Goal: Task Accomplishment & Management: Complete application form

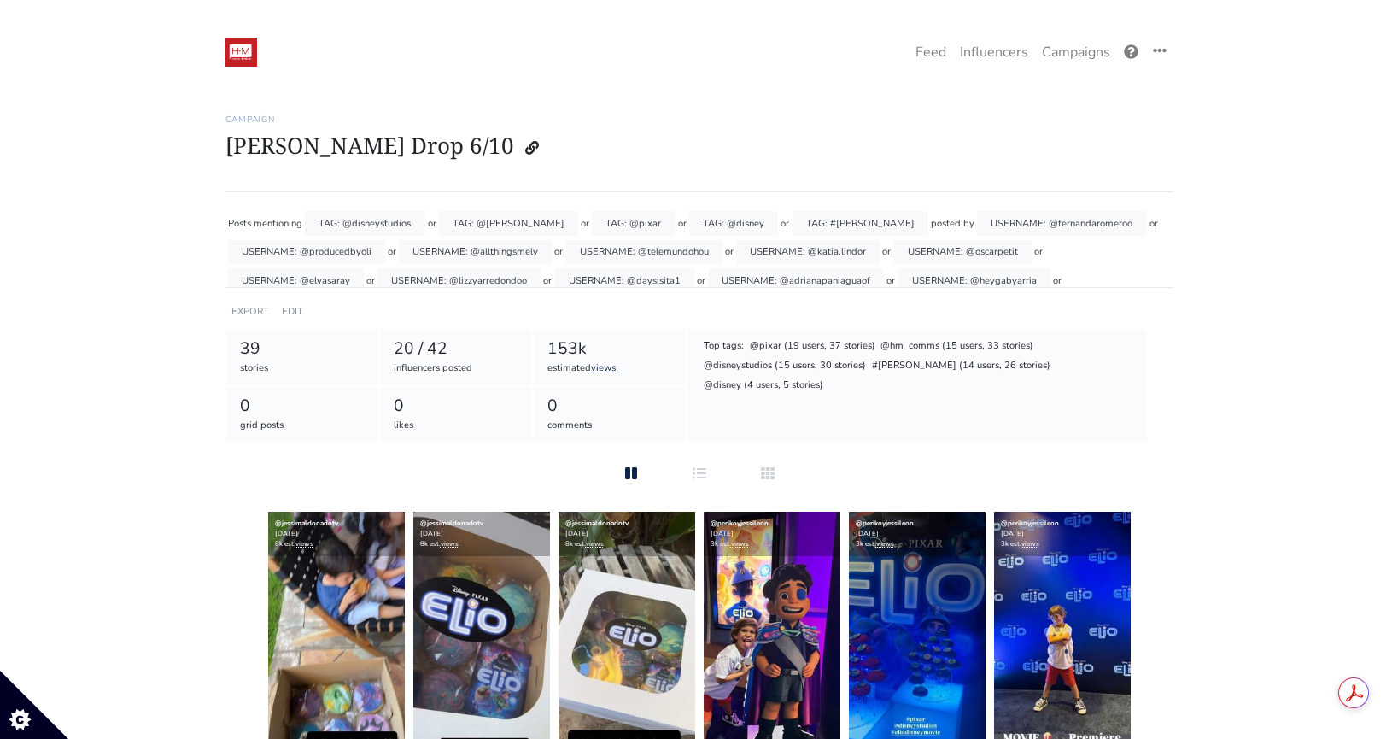
click at [243, 43] on img at bounding box center [242, 52] width 32 height 29
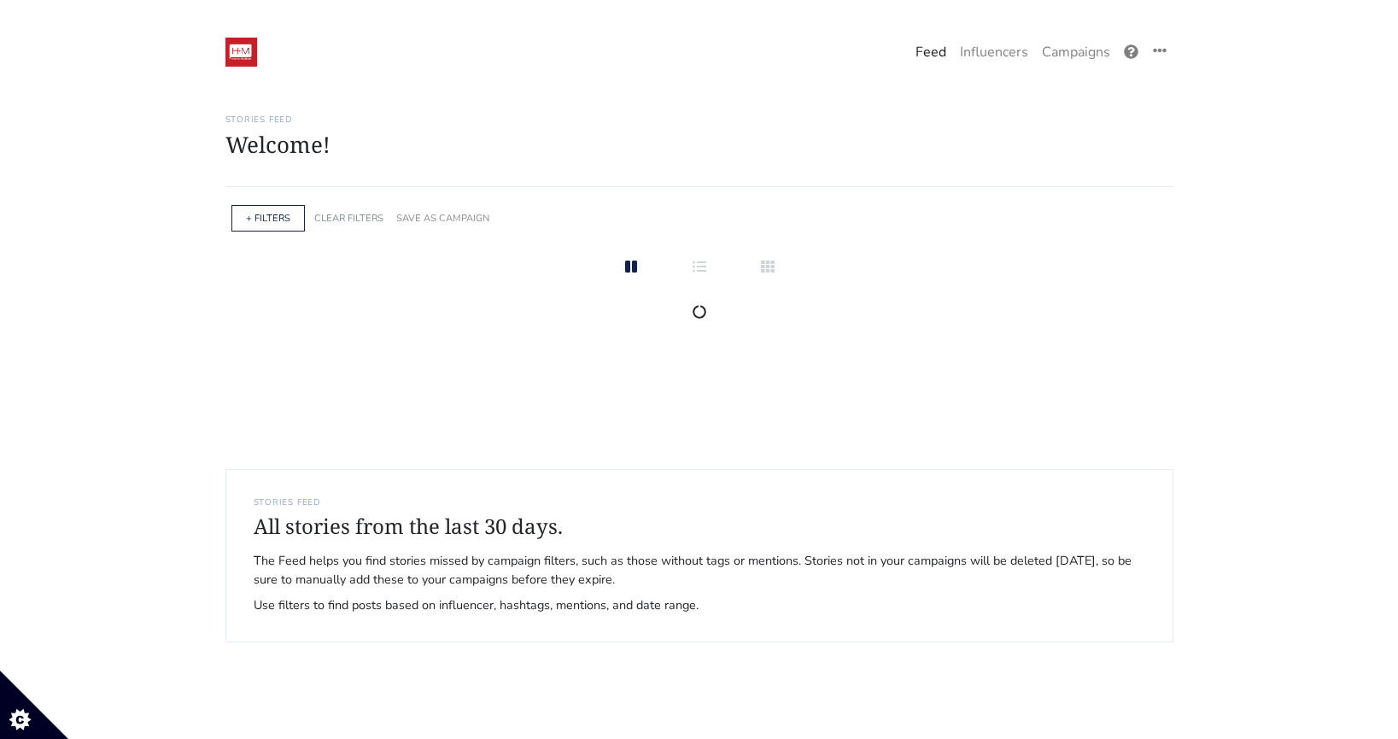
click at [270, 226] on div "+ FILTERS" at bounding box center [267, 218] width 73 height 26
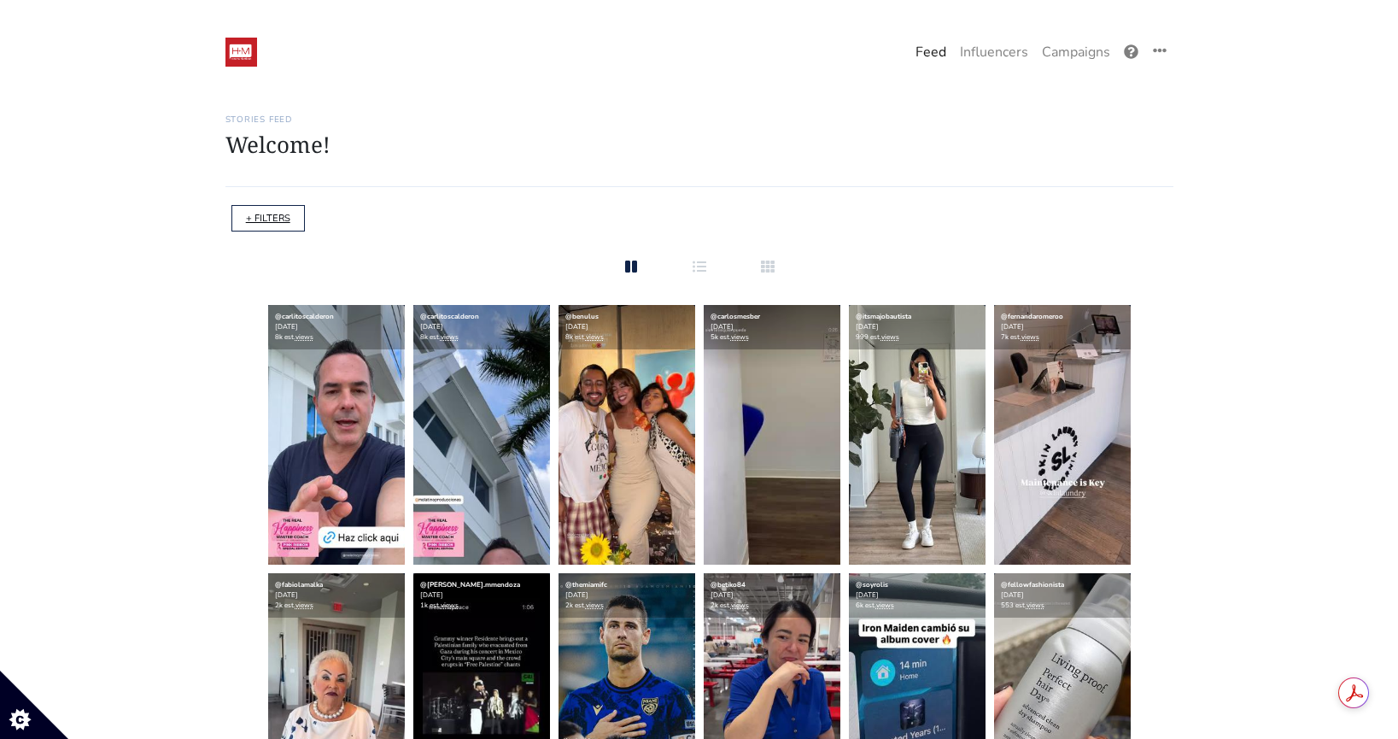
click at [272, 221] on link "+ FILTERS" at bounding box center [268, 218] width 44 height 13
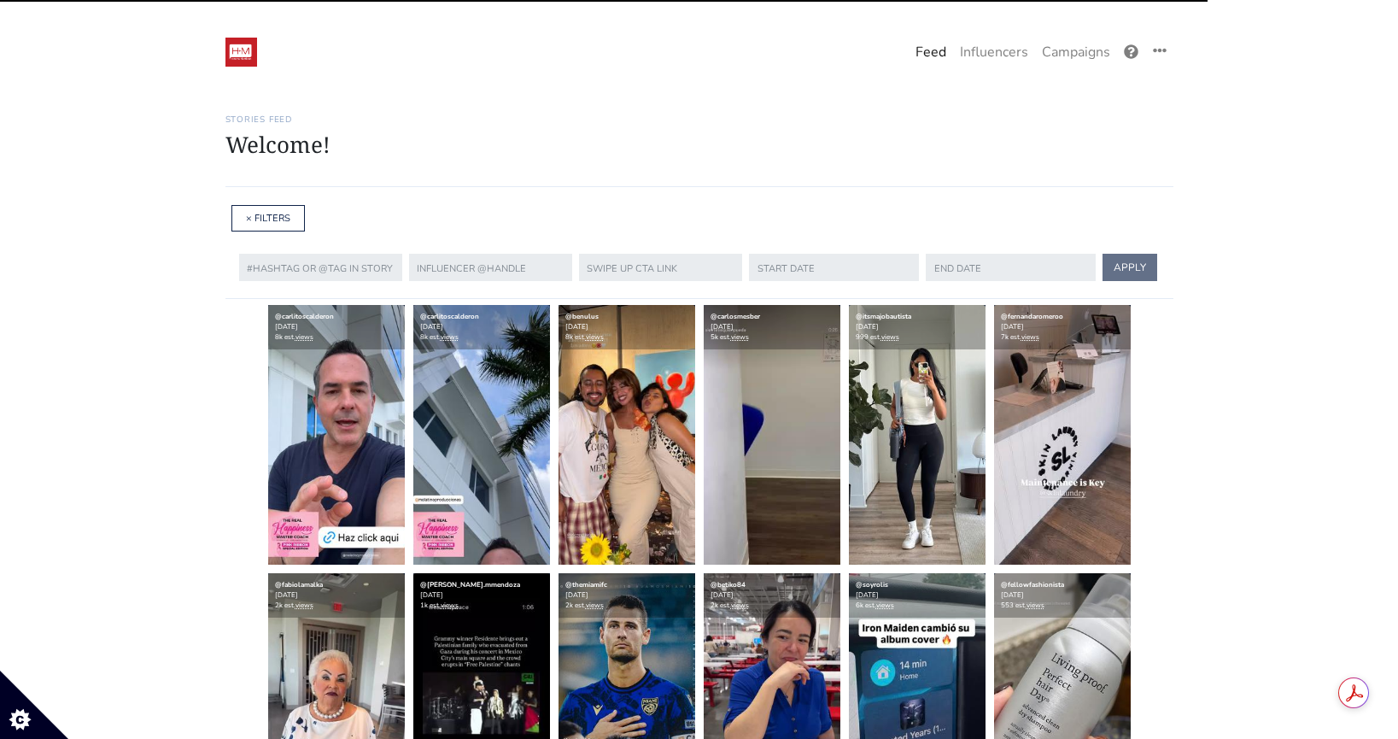
click at [243, 223] on div "× FILTERS" at bounding box center [267, 218] width 73 height 26
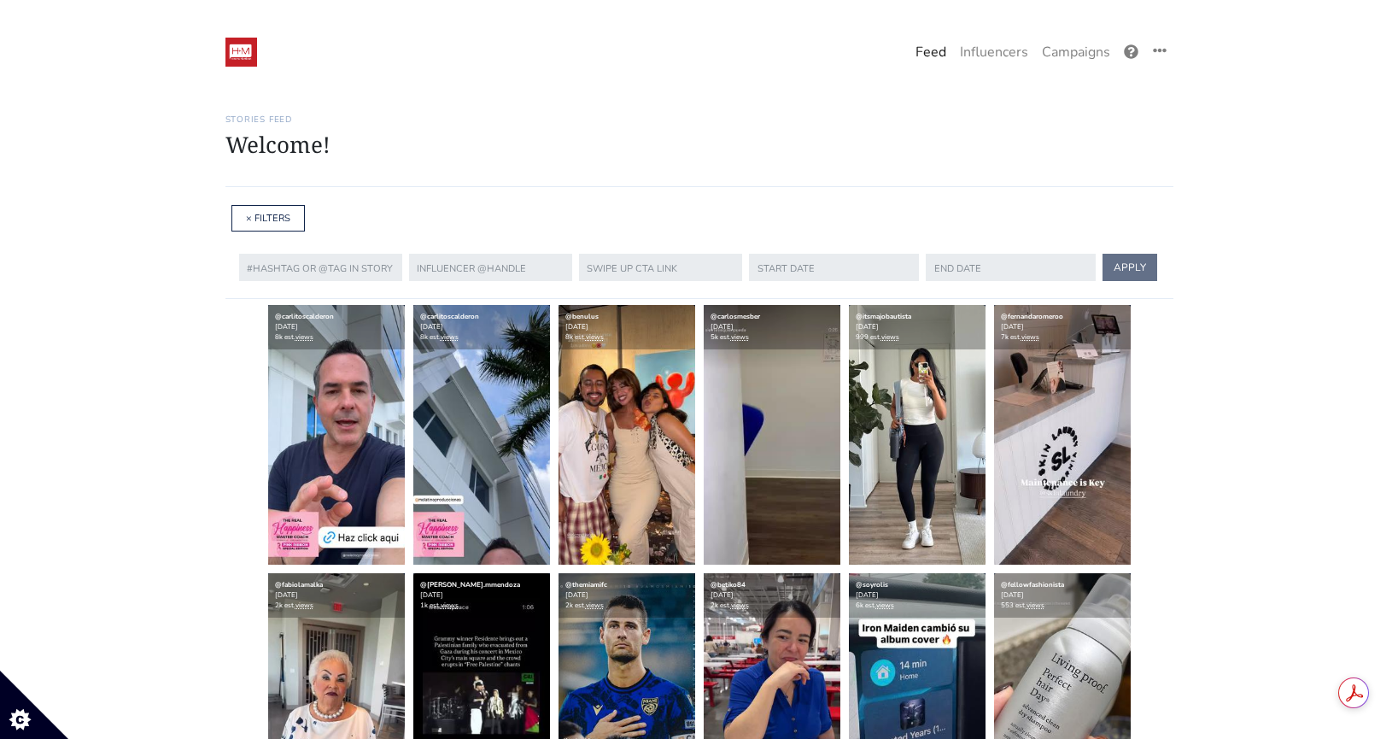
click at [244, 221] on div "× FILTERS" at bounding box center [267, 218] width 73 height 26
click at [265, 217] on link "× FILTERS" at bounding box center [268, 218] width 44 height 13
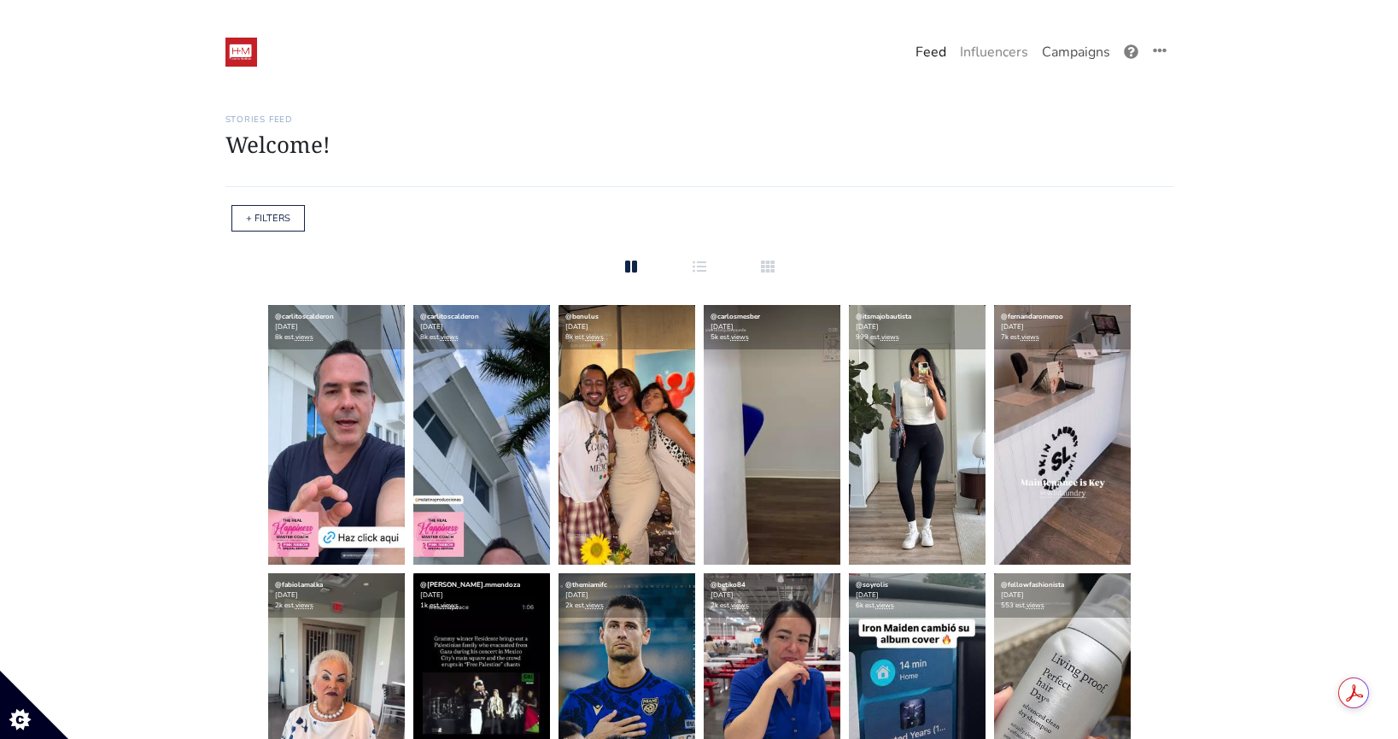
click at [1082, 58] on link "Campaigns" at bounding box center [1076, 52] width 82 height 34
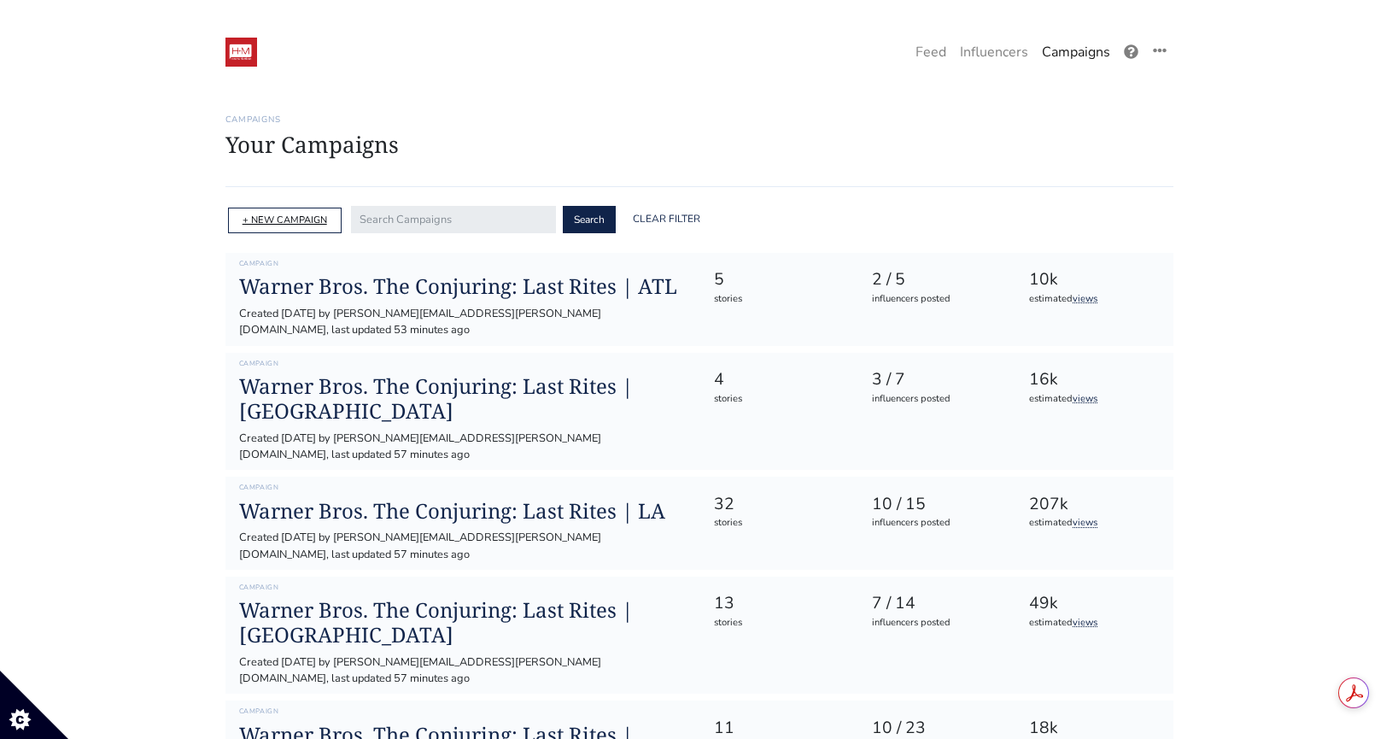
click at [280, 217] on link "+ NEW CAMPAIGN" at bounding box center [285, 220] width 85 height 13
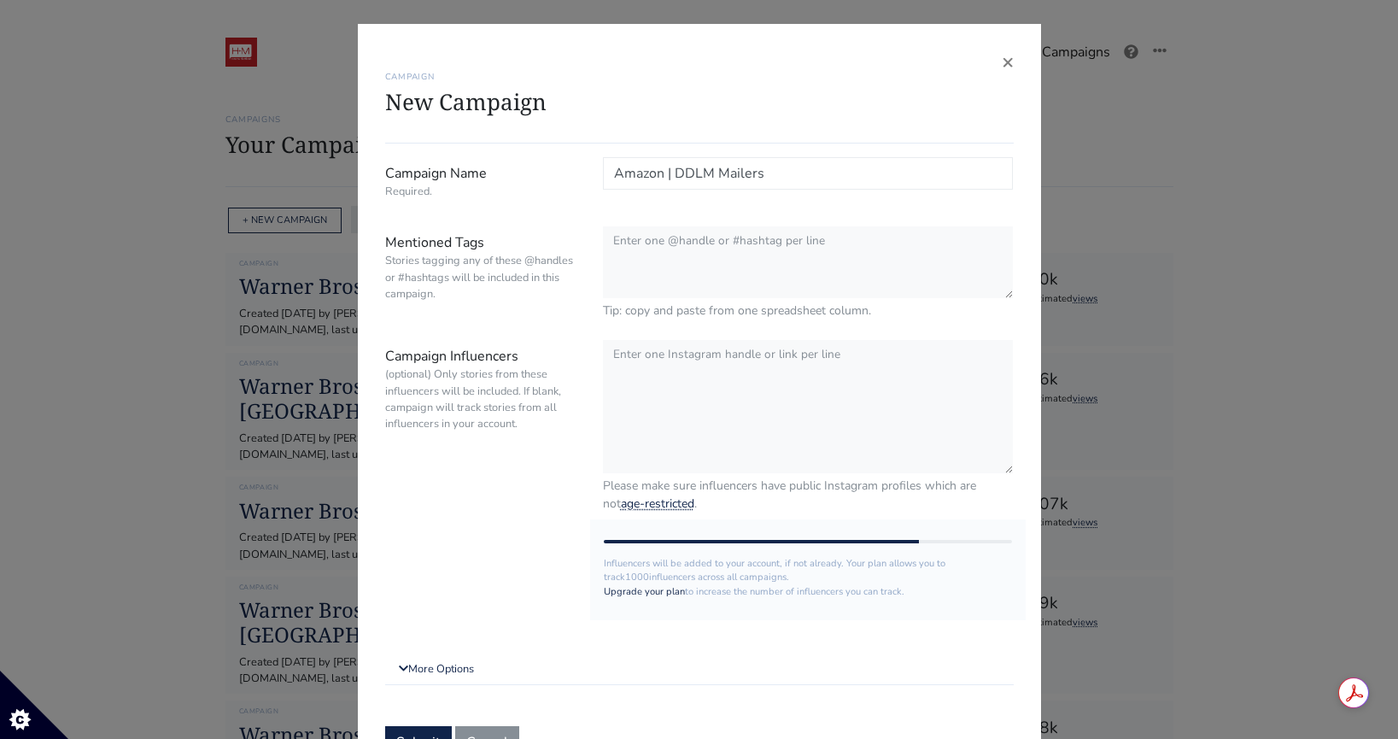
type input "Amazon | DDLM Mailers"
click at [721, 259] on textarea "Mentioned Tags Stories tagging any of these @handles or #hashtags will be inclu…" at bounding box center [808, 262] width 411 height 73
type textarea "@amazon #DDLM #amazon #diadelosmuertos"
click at [643, 425] on textarea "Campaign Influencers (optional) Only stories from these influencers will be inc…" at bounding box center [808, 407] width 411 height 135
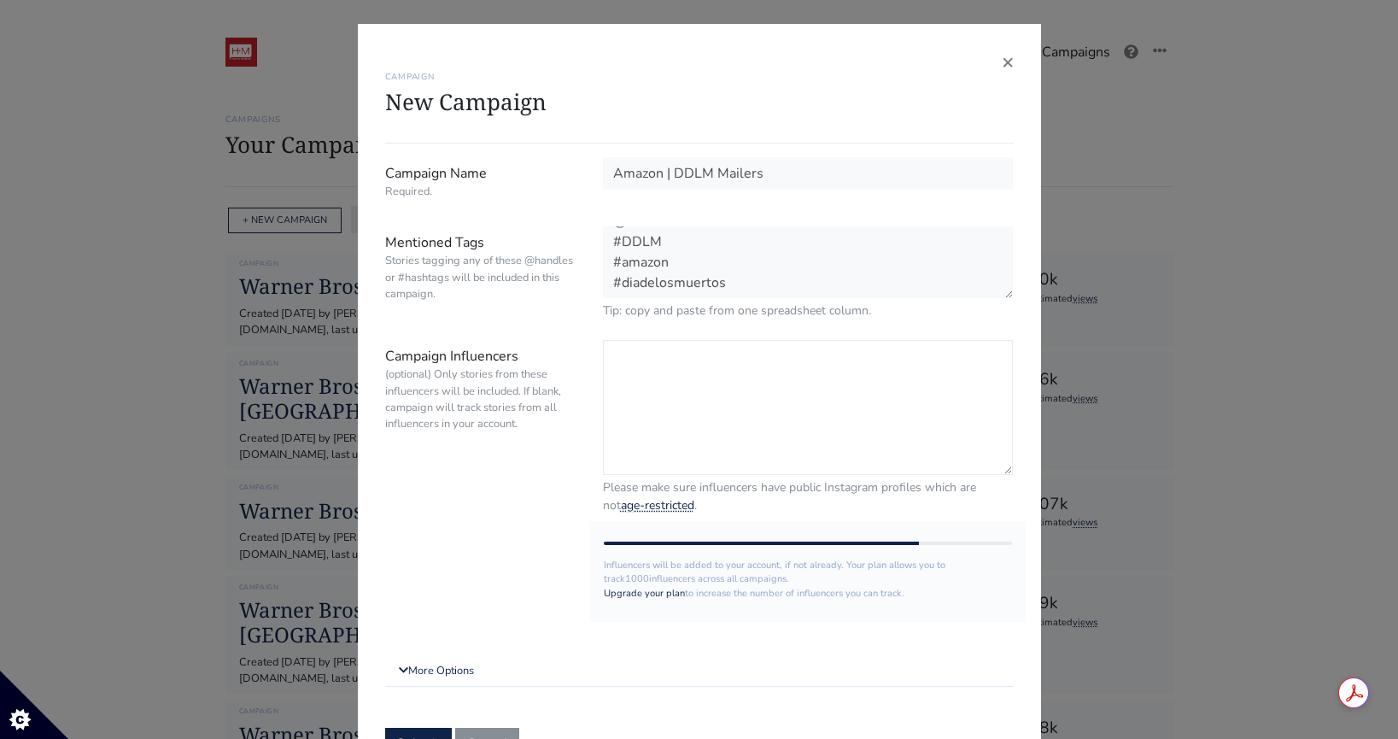
paste textarea "https://www.instagram.com/dance.like.andrea/"
drag, startPoint x: 939, startPoint y: 363, endPoint x: 572, endPoint y: 361, distance: 366.4
click at [572, 361] on div "Campaign Influencers (optional) Only stories from these influencers will be inc…" at bounding box center [699, 427] width 654 height 174
paste textarea "@dance.like.andrea"
paste textarea "@andreinaespino"
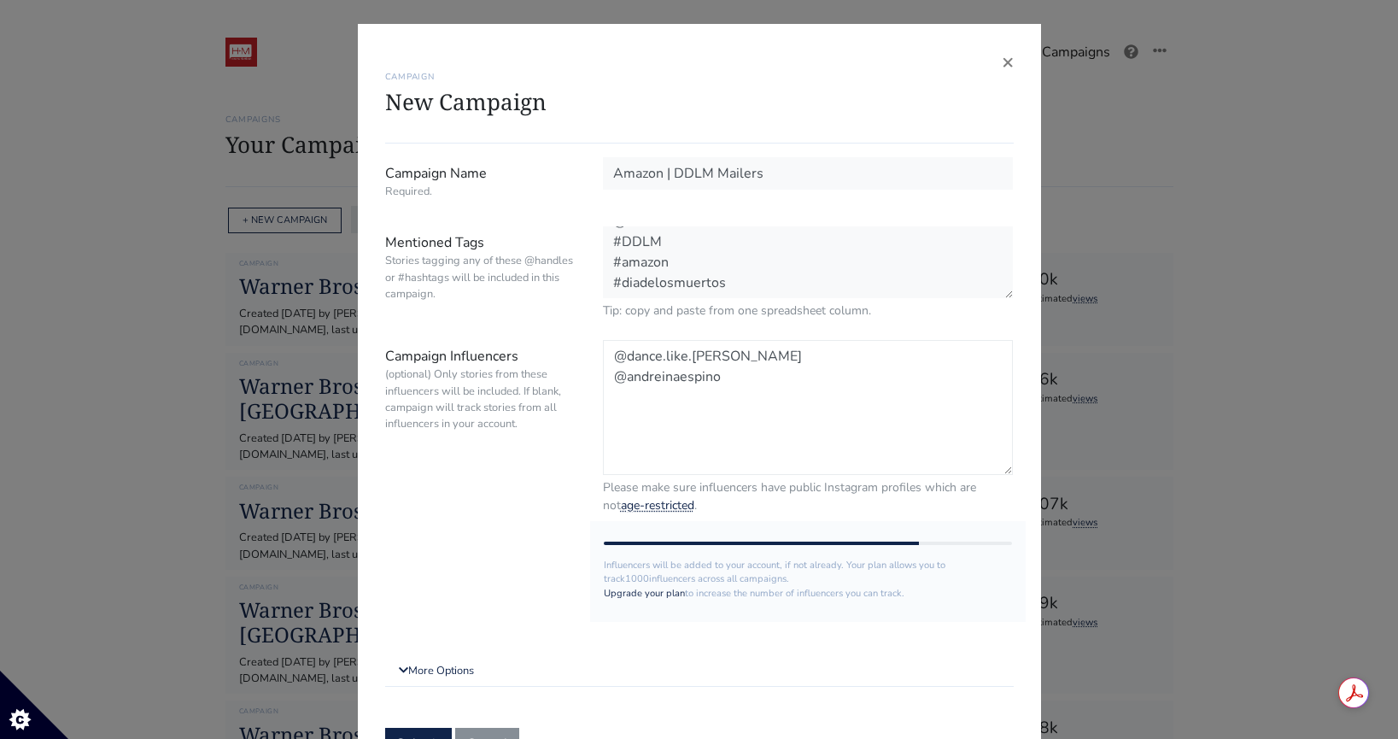
paste textarea "@momandpalettes"
paste textarea "@anabelleblum"
paste textarea "@annettesoto_"
paste textarea "@barbaracamilas"
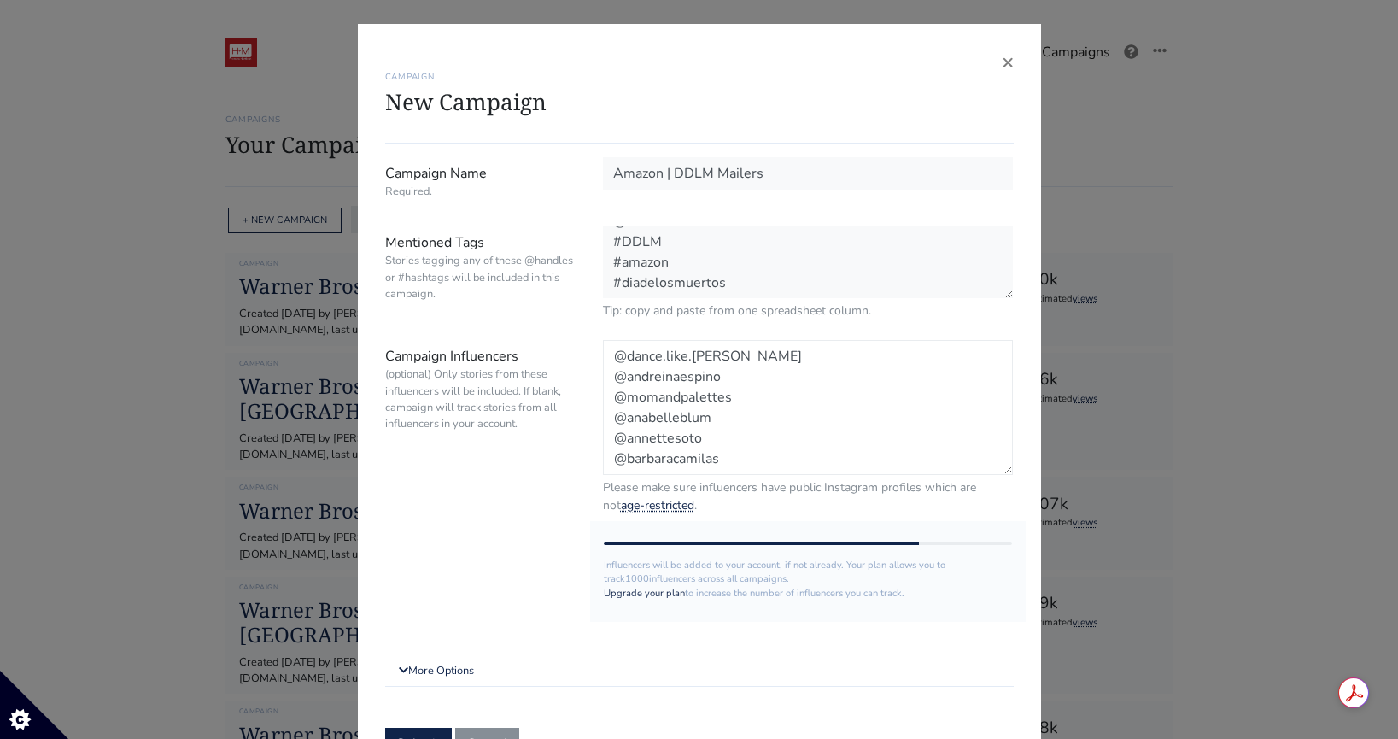
paste textarea "@carlabeauty"
paste textarea "@trillizcatalano"
paste textarea "@danydigiacomo"
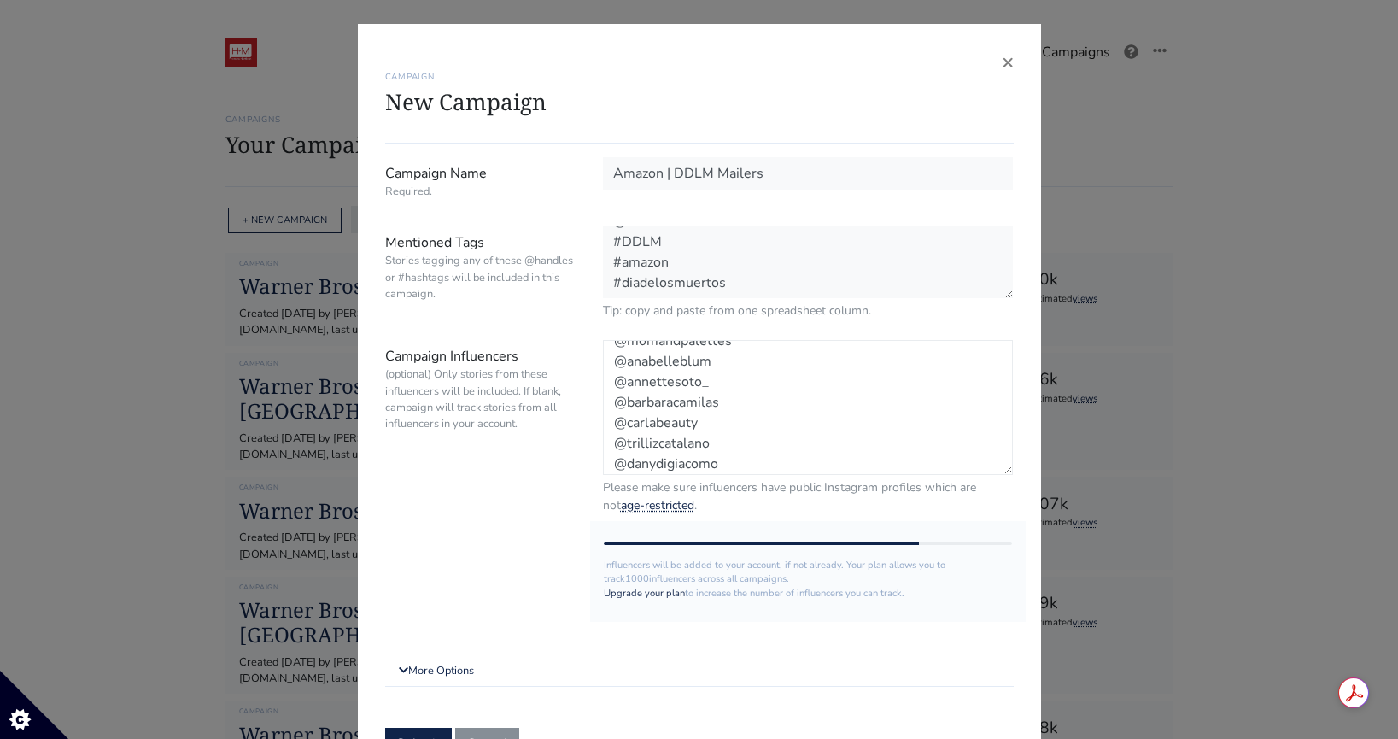
scroll to position [77, 0]
paste textarea "@danimonacelli"
paste textarea "@jessicaxfuen"
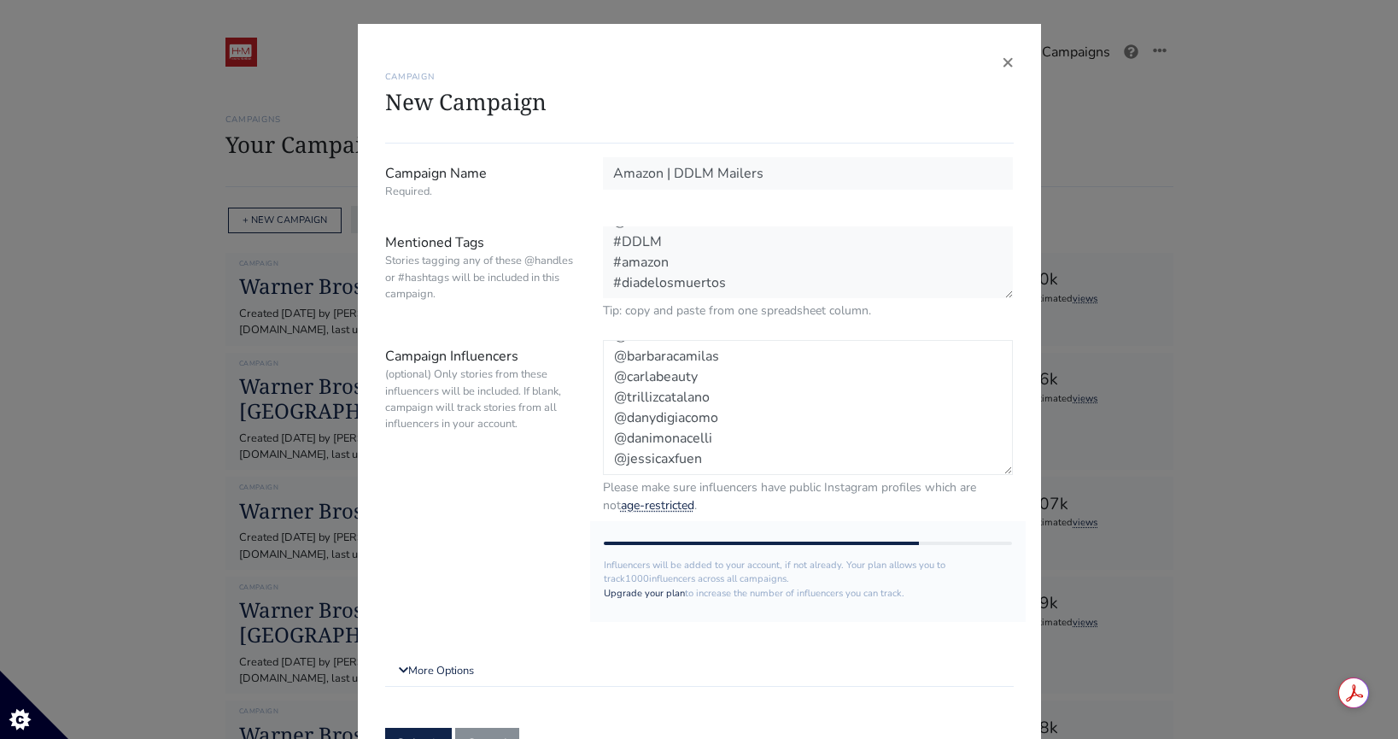
paste textarea "@Jessivaleri"
click at [633, 459] on textarea "@dance.like.andrea @andreinaespino @momandpalettes @anabelleblum @annettesoto_ …" at bounding box center [808, 407] width 411 height 135
click at [698, 468] on textarea "@dance.like.andrea @andreinaespino @momandpalettes @anabelleblum @annettesoto_ …" at bounding box center [808, 407] width 411 height 135
paste textarea "@karisalmen"
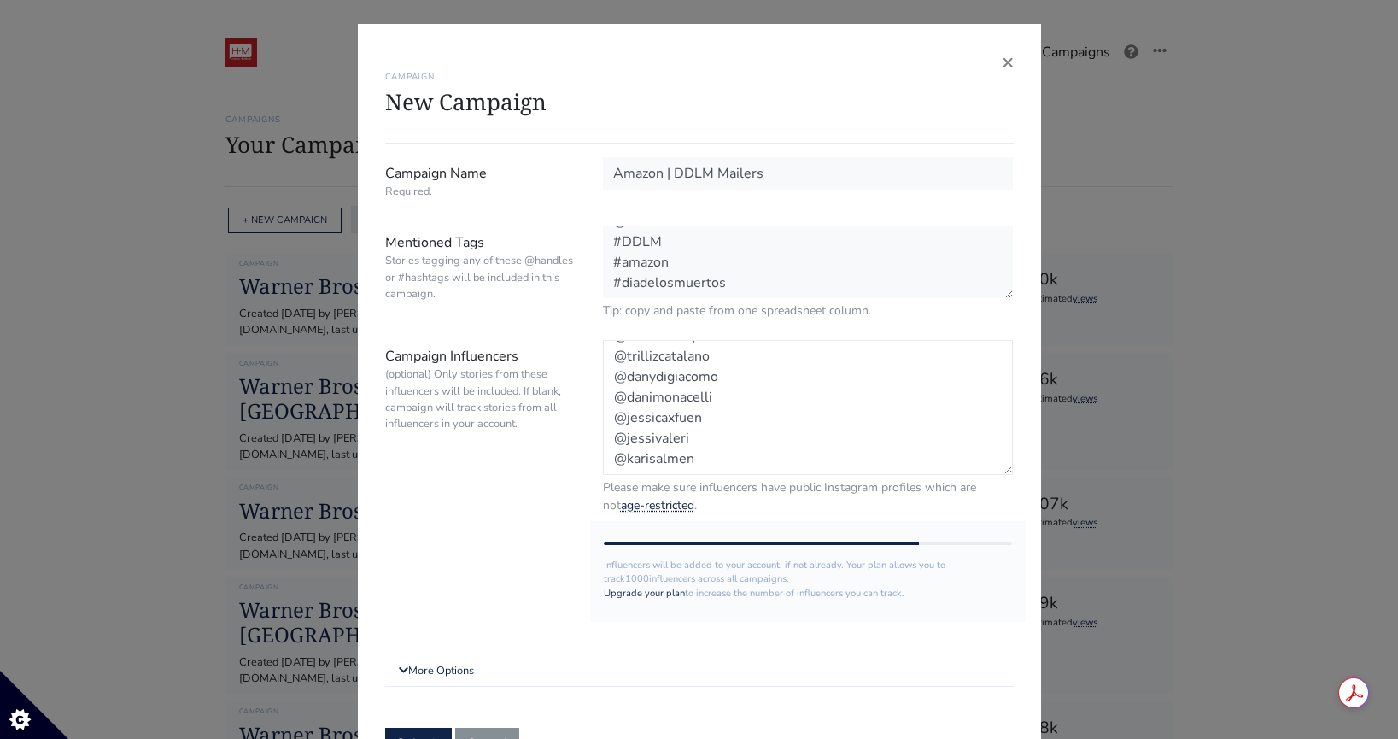
scroll to position [159, 0]
paste textarea "@makeupbymcruz"
paste textarea "@melissaellyy"
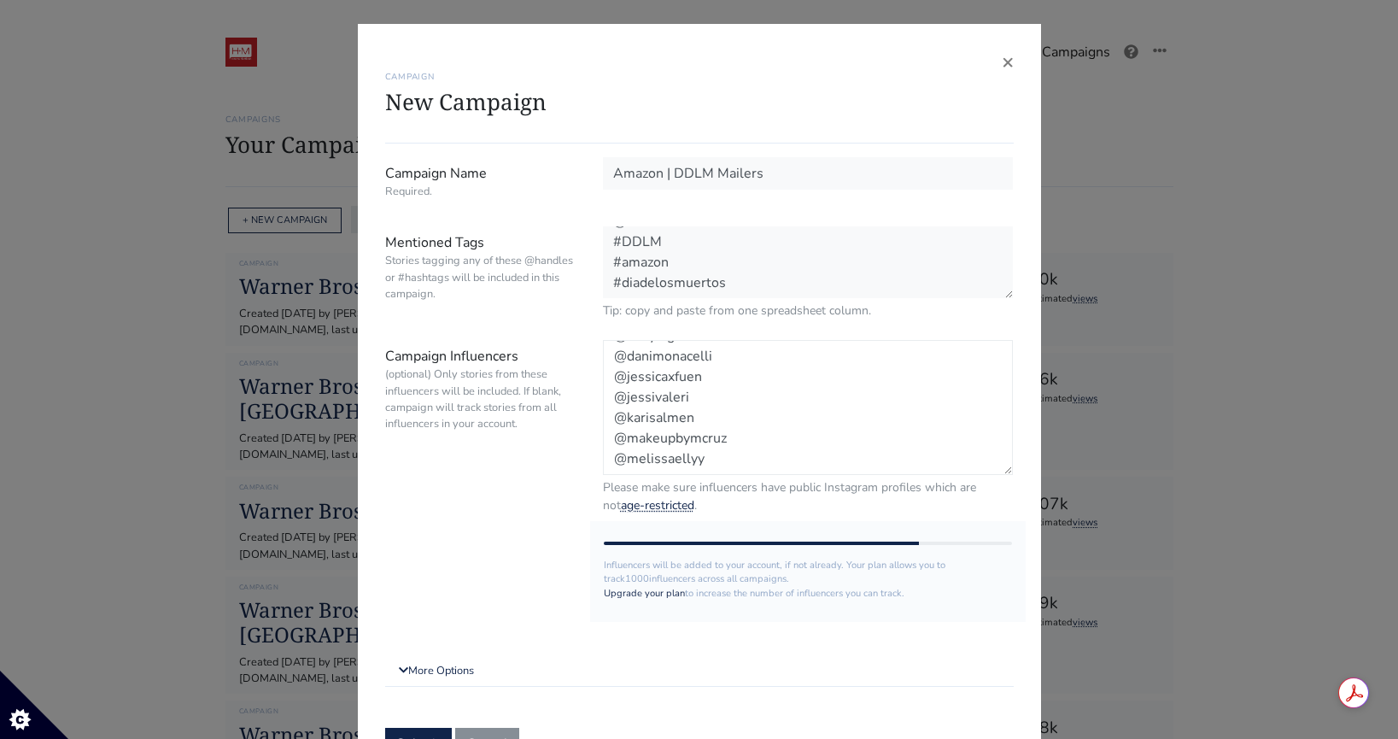
paste textarea "@michellemonroy"
paste textarea "@pautips"
paste textarea "@paujoaristi"
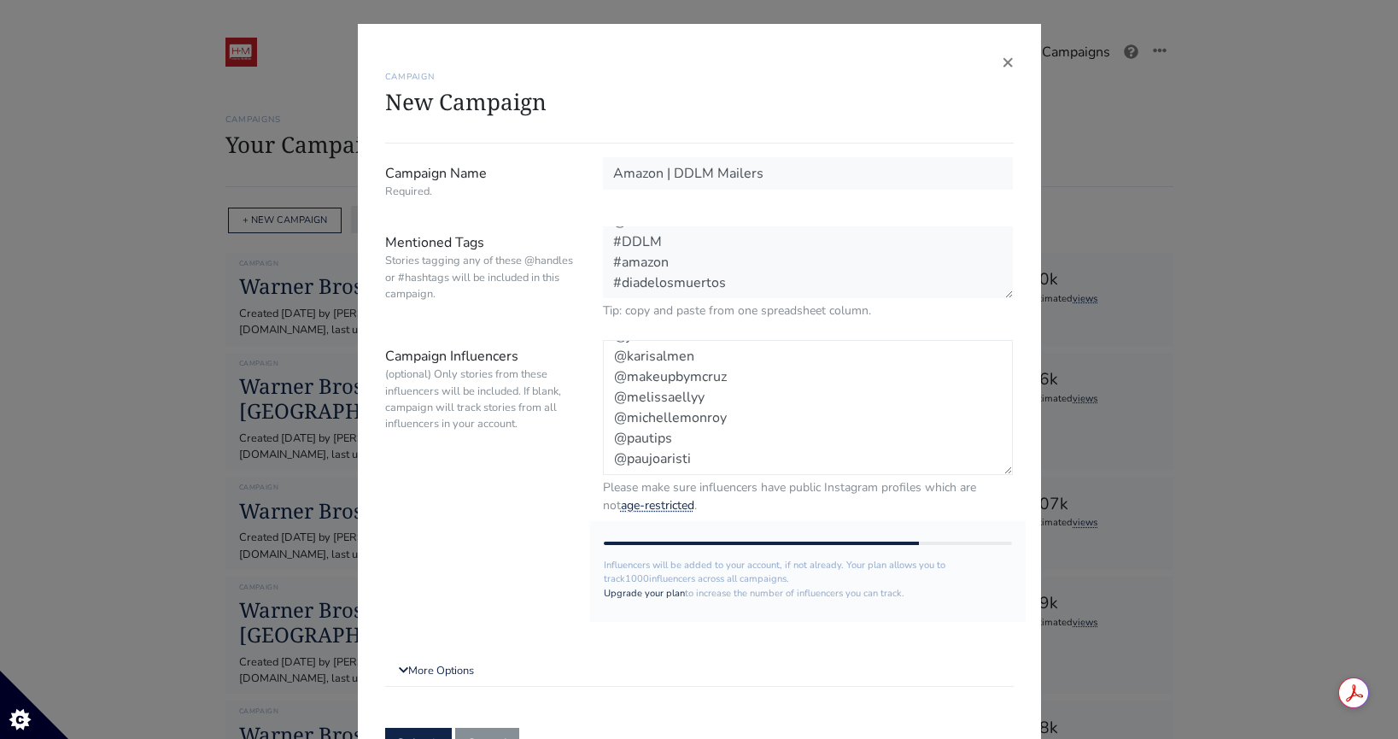
scroll to position [261, 0]
paste textarea "@sophiatalamas24"
paste textarea "@vaneoliveiras"
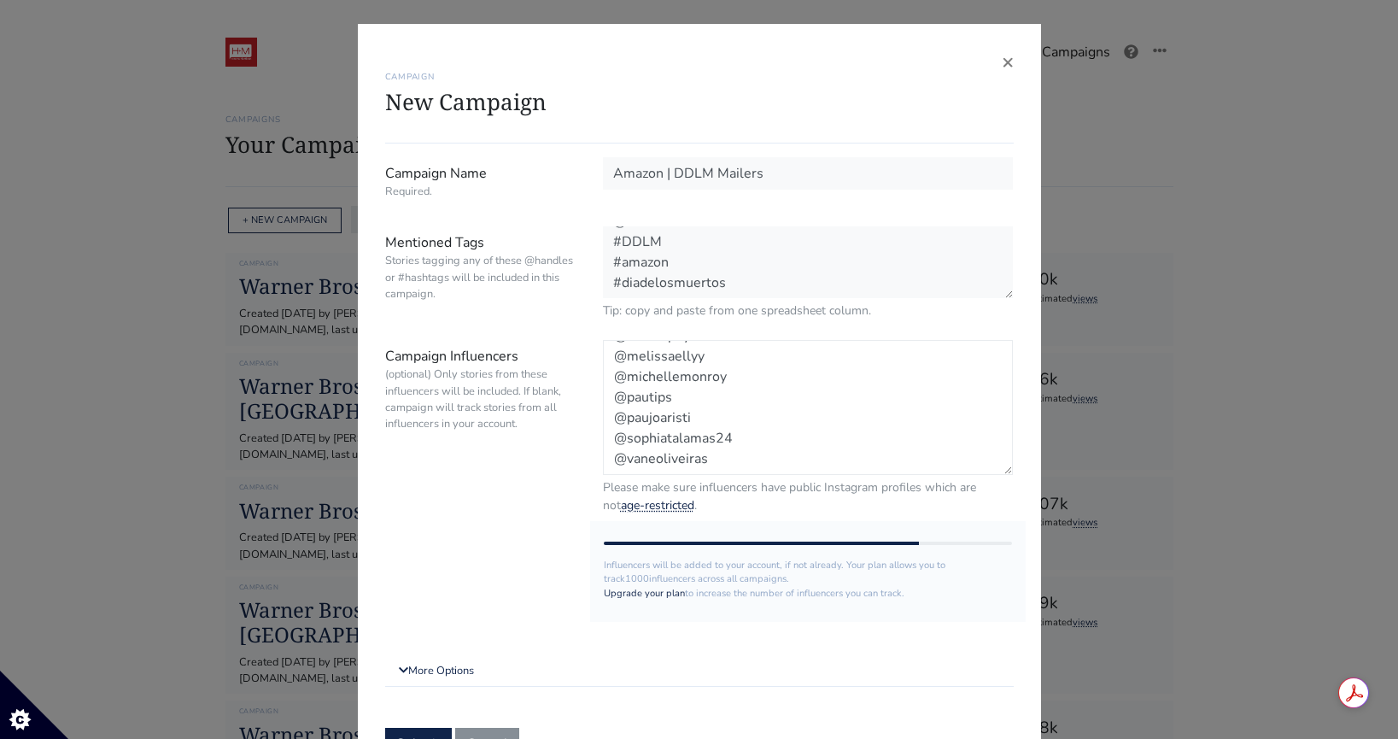
paste textarea "@xileniamena"
paste textarea "@yayisvc"
paste textarea "@abbyjahaira"
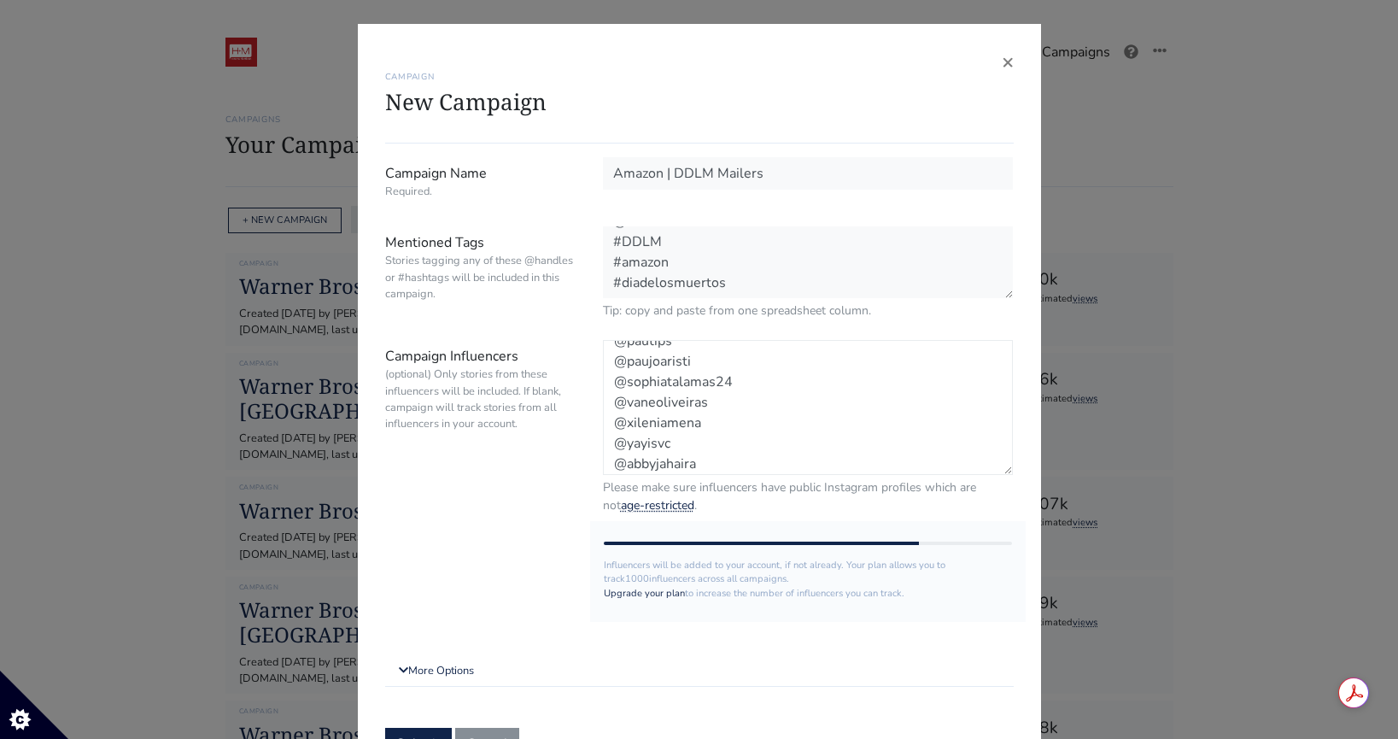
scroll to position [364, 0]
paste textarea "@aney.c"
paste textarea "@andreatnunezz"
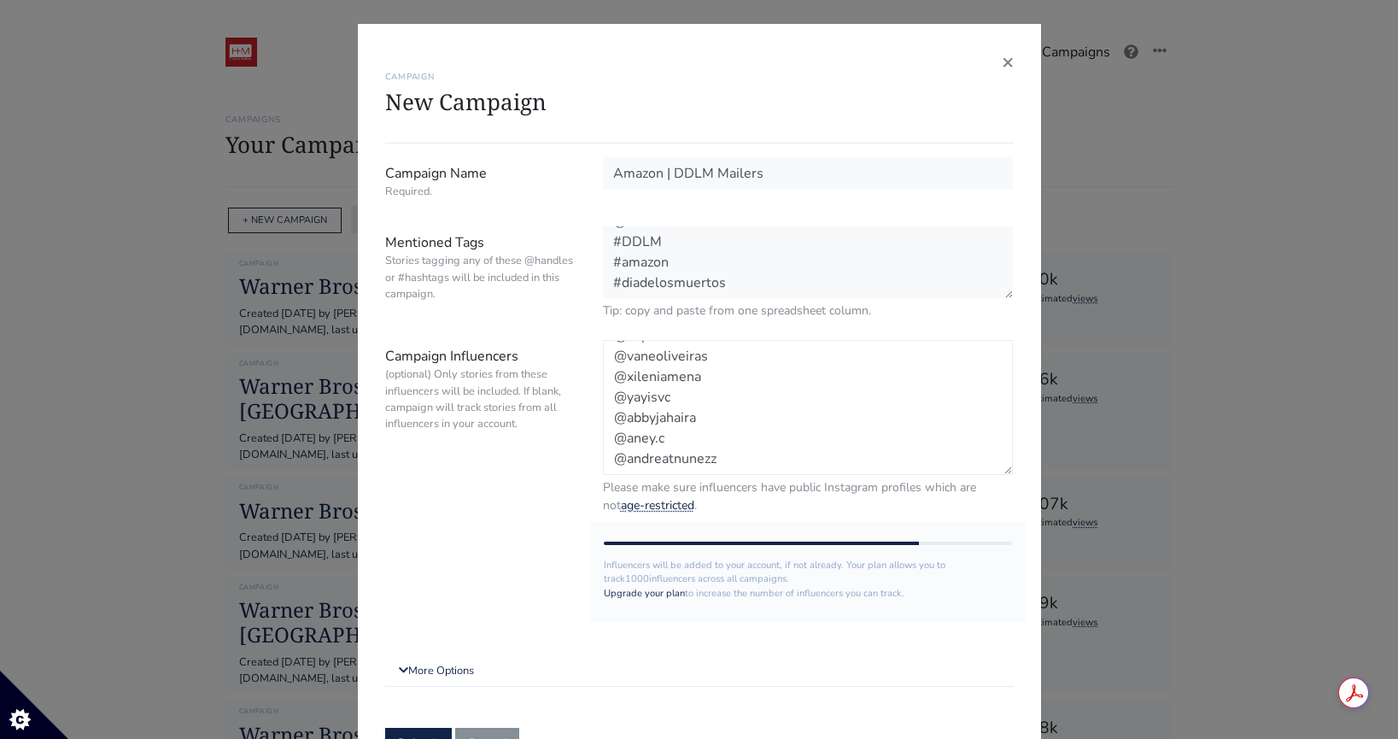
paste textarea "@ariana_weldon"
paste textarea "@gillyambatista"
paste textarea "@kilennyk"
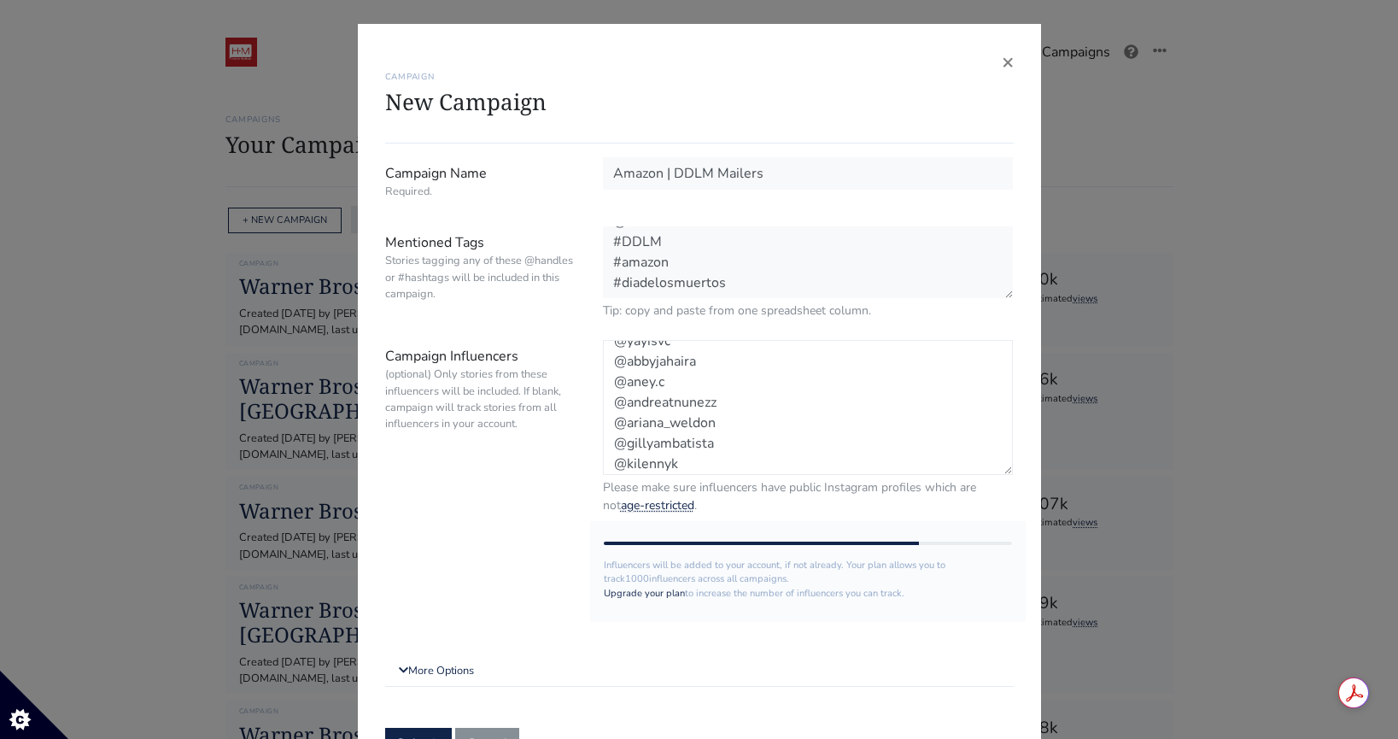
scroll to position [466, 0]
paste textarea "@melanycecilia"
paste textarea "@nicoleholt_ac"
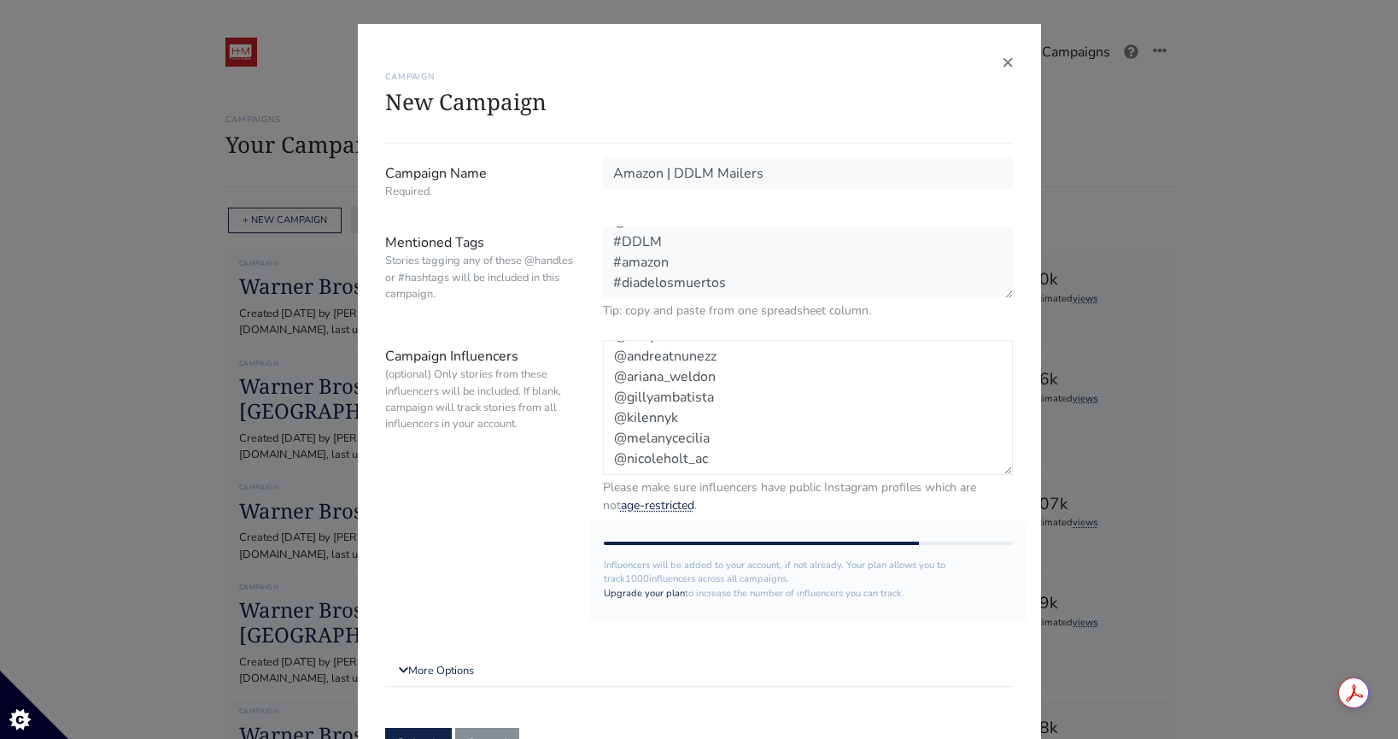
paste textarea "@sofiagragirena"
paste textarea "@arevalostephany"
paste textarea "@stephbllstr"
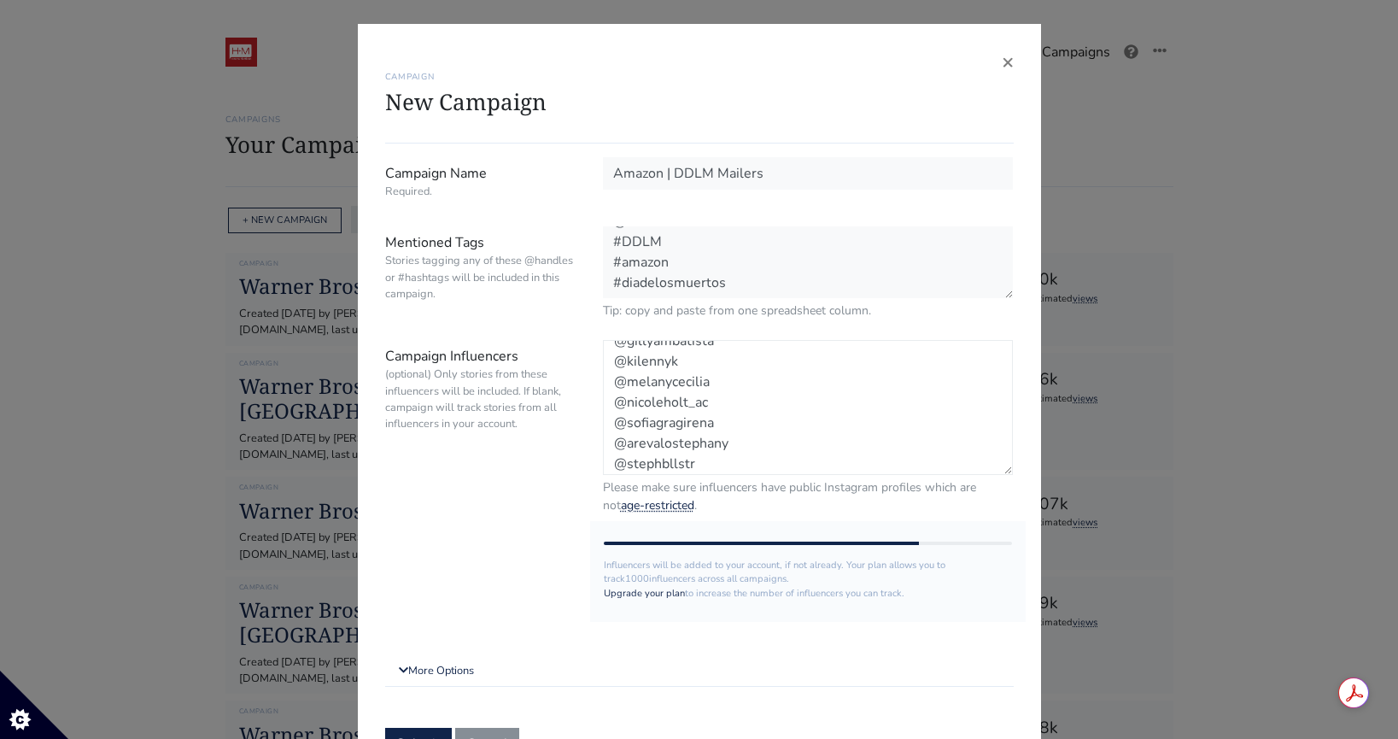
scroll to position [569, 0]
paste textarea "@nessathinkz"
paste textarea "@victoriaarreaza"
type textarea "@dance.like.andrea @andreinaespino @momandpalettes @anabelleblum @annettesoto_ …"
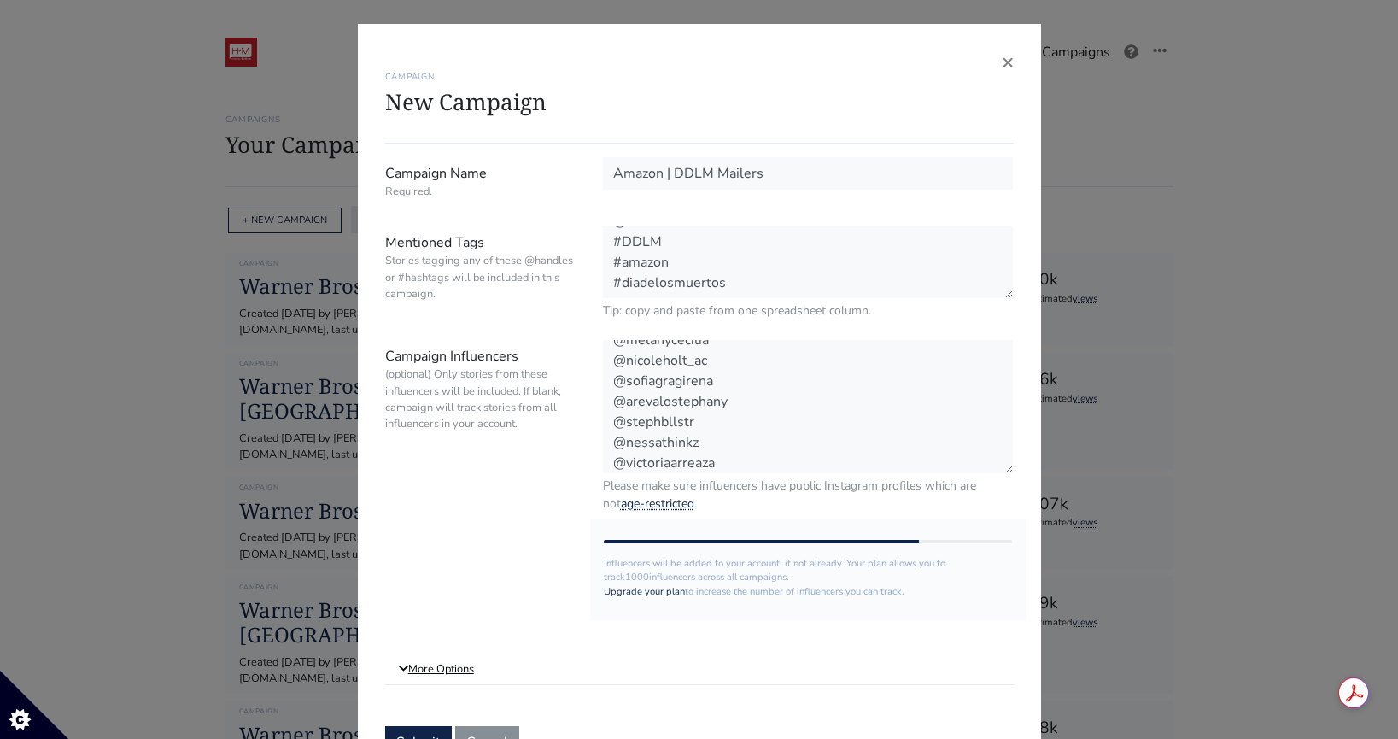
scroll to position [589, 0]
click at [416, 665] on link "More Options" at bounding box center [699, 669] width 629 height 31
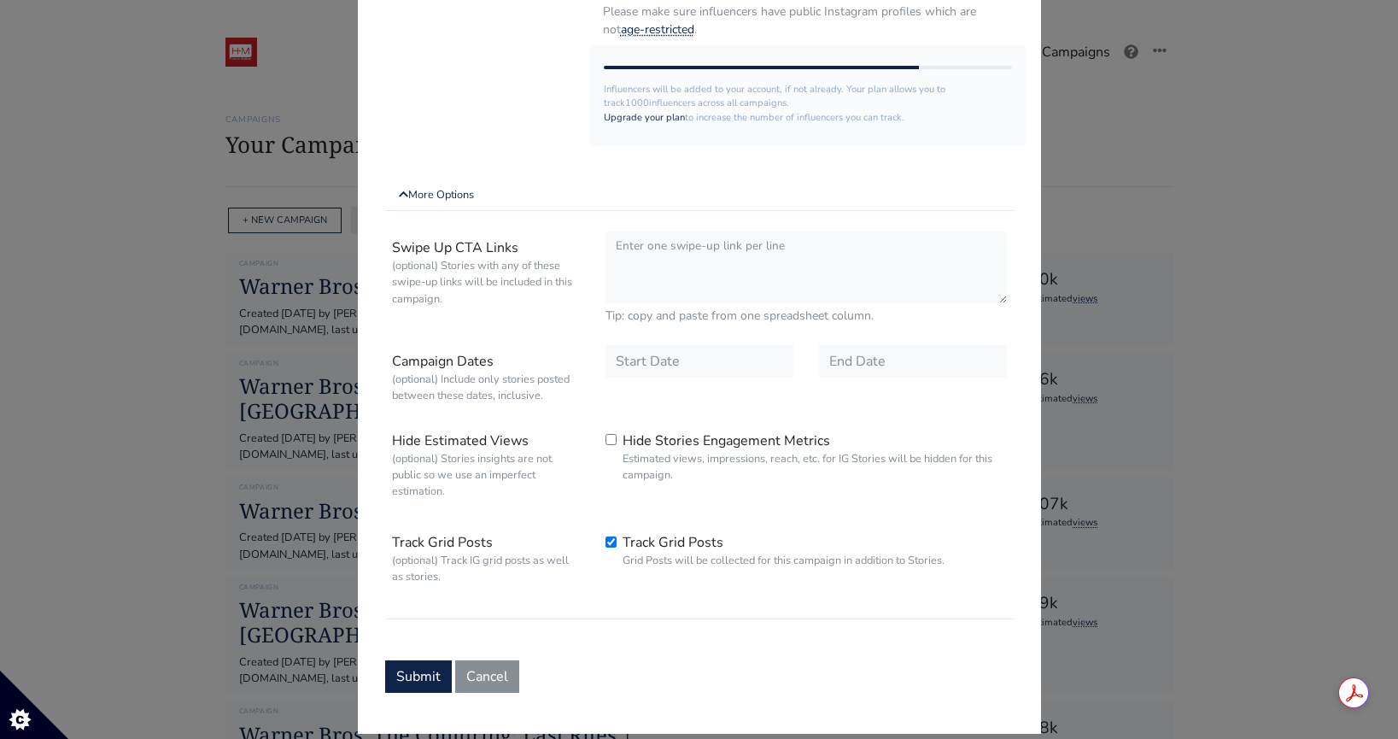
scroll to position [496, 0]
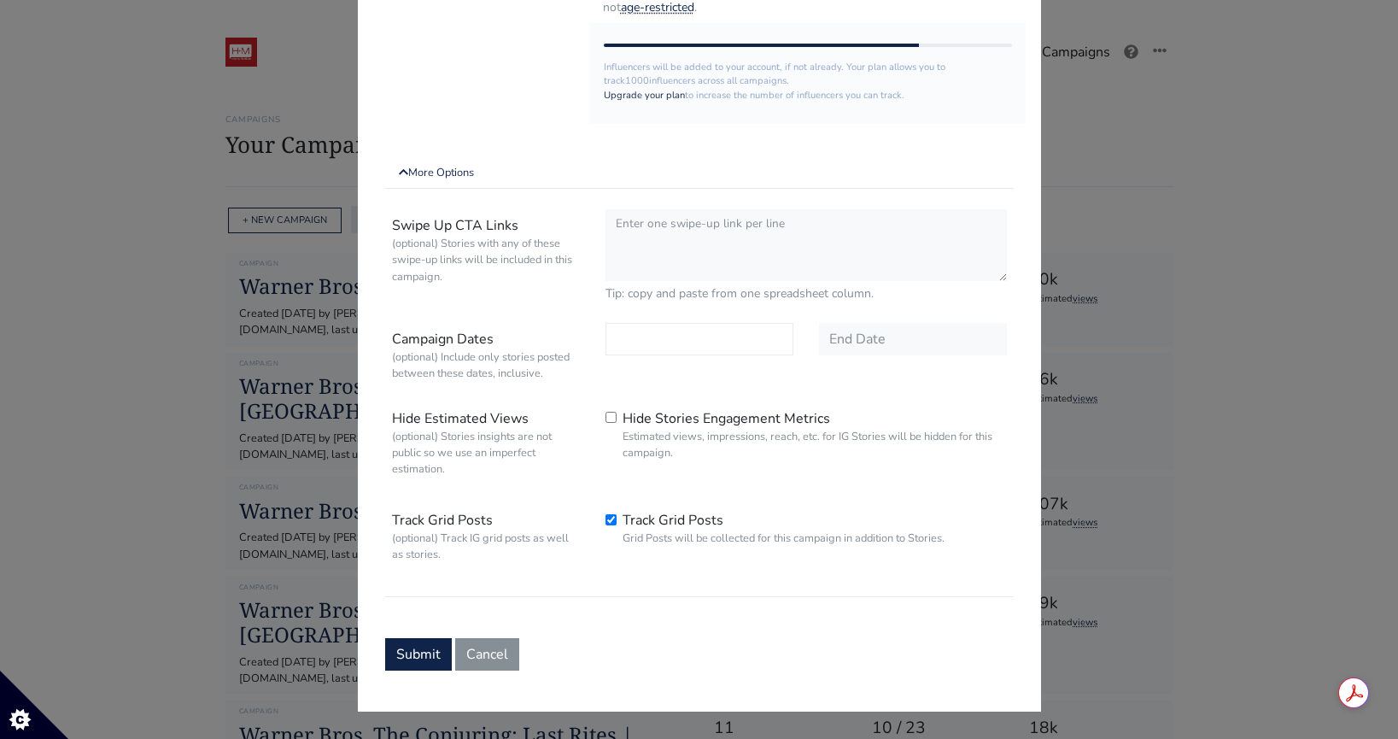
click at [634, 344] on input "text" at bounding box center [700, 339] width 188 height 32
click at [659, 184] on div "1" at bounding box center [654, 185] width 30 height 27
click at [714, 187] on span "3" at bounding box center [712, 186] width 7 height 18
type input "2025-09-03"
click at [887, 332] on input "text" at bounding box center [913, 339] width 188 height 32
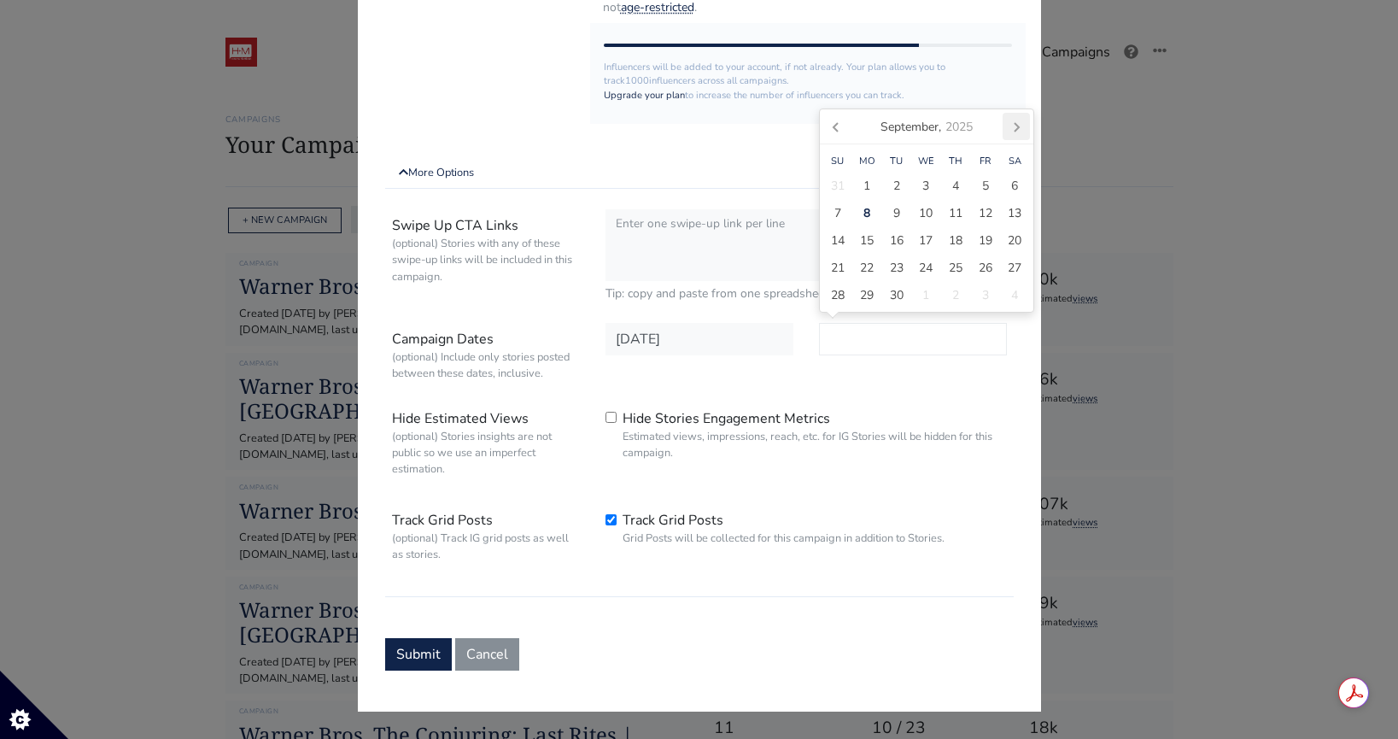
click at [1015, 131] on icon at bounding box center [1017, 127] width 4 height 9
click at [962, 186] on div "2" at bounding box center [956, 185] width 30 height 27
click at [983, 184] on span "3" at bounding box center [985, 186] width 7 height 18
type input "2025-10-03"
click at [821, 390] on div "Swipe Up CTA Links (optional) Stories with any of these swipe-up links will be …" at bounding box center [699, 399] width 629 height 395
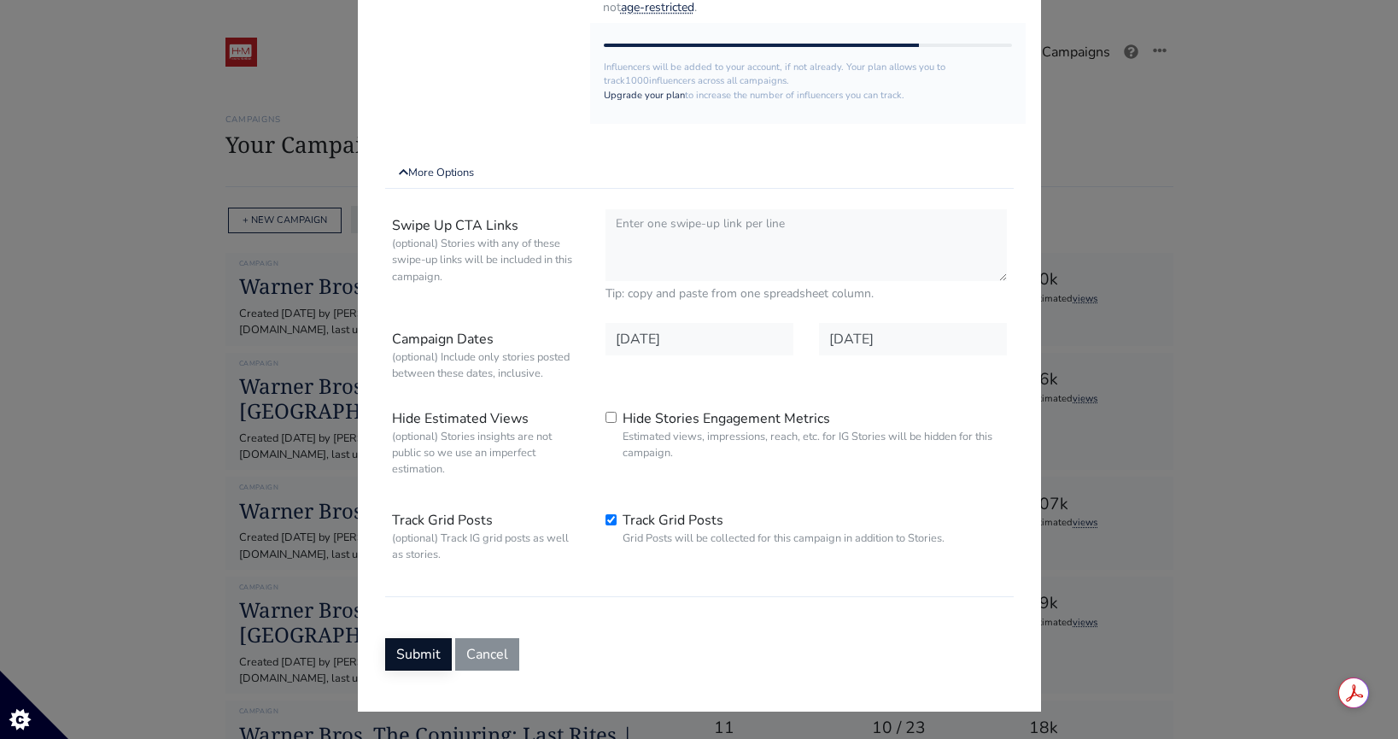
click at [410, 659] on button "Submit" at bounding box center [418, 654] width 67 height 32
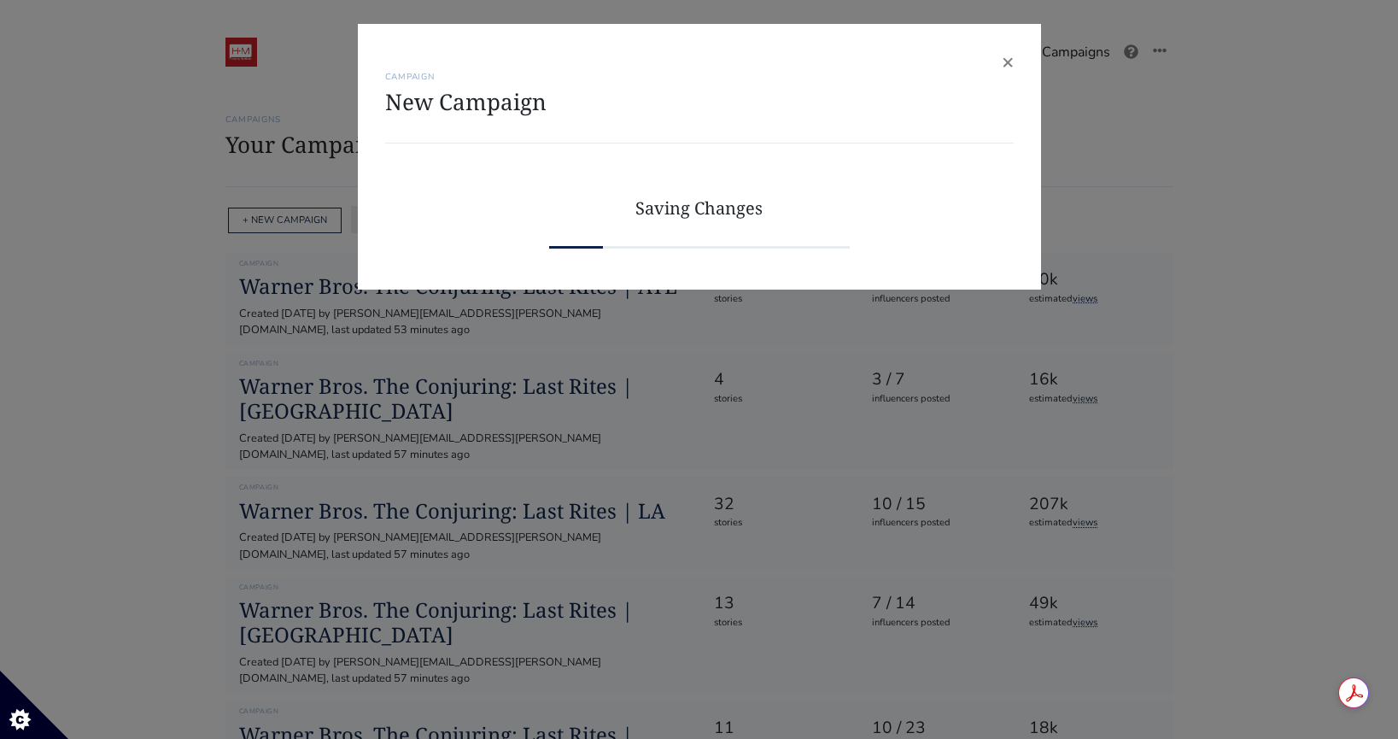
scroll to position [0, 0]
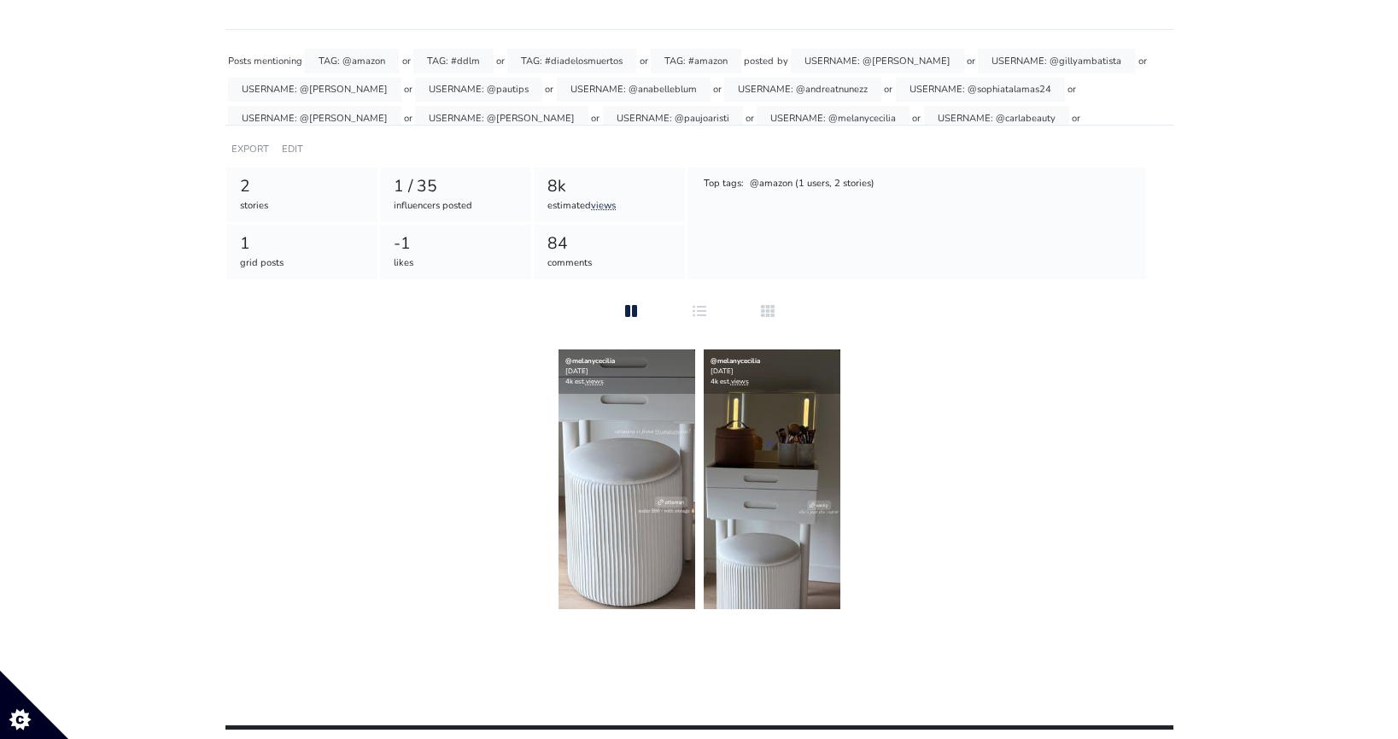
scroll to position [165, 0]
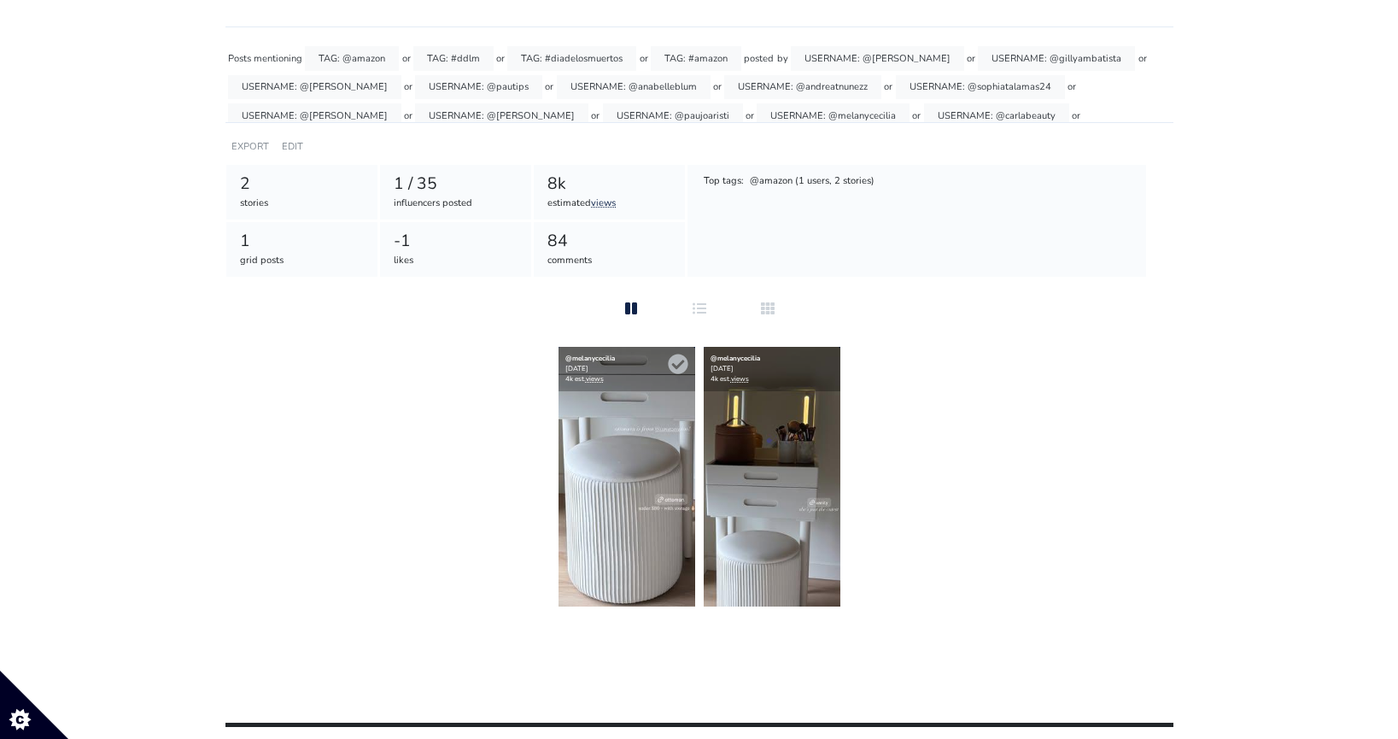
click at [684, 458] on img at bounding box center [627, 477] width 137 height 260
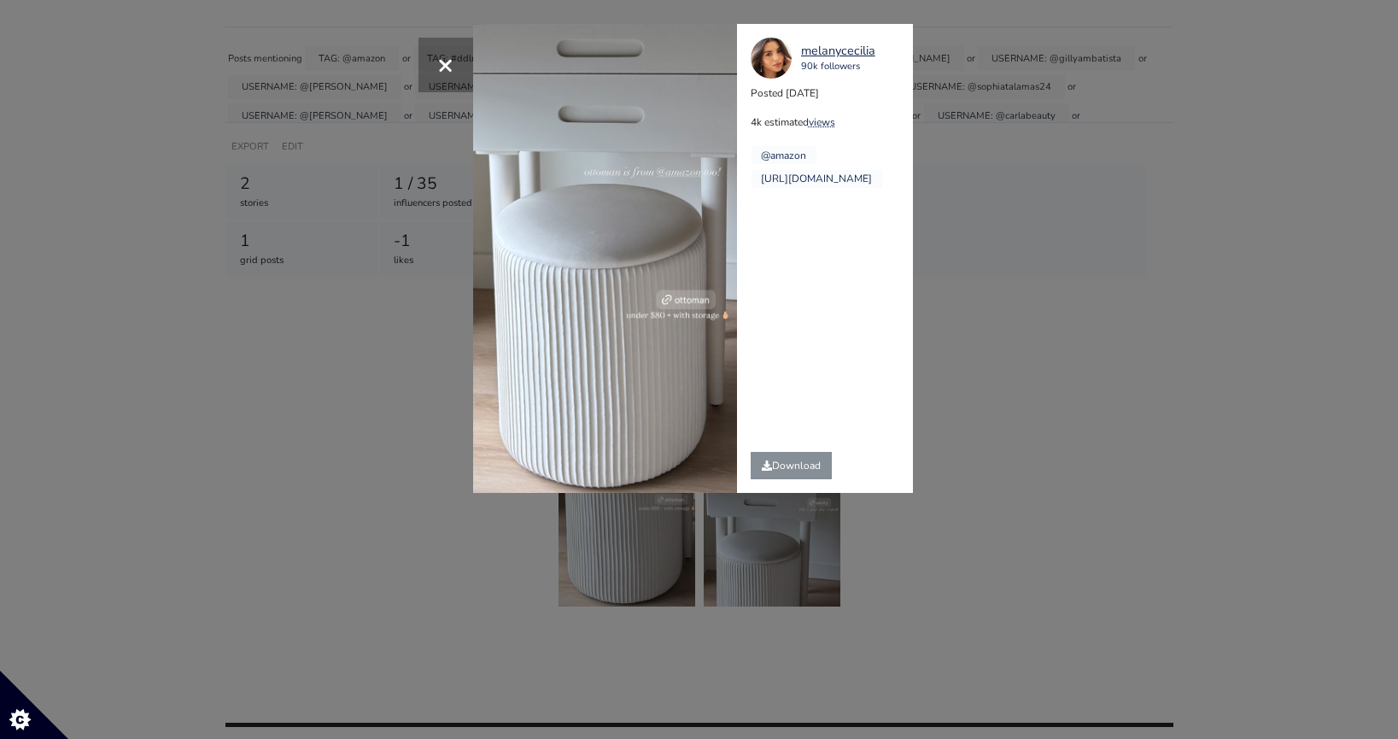
click at [977, 396] on div "× melanycecilia 90k followers Posted [DATE] 4k estimated views @amazon" at bounding box center [699, 369] width 1398 height 739
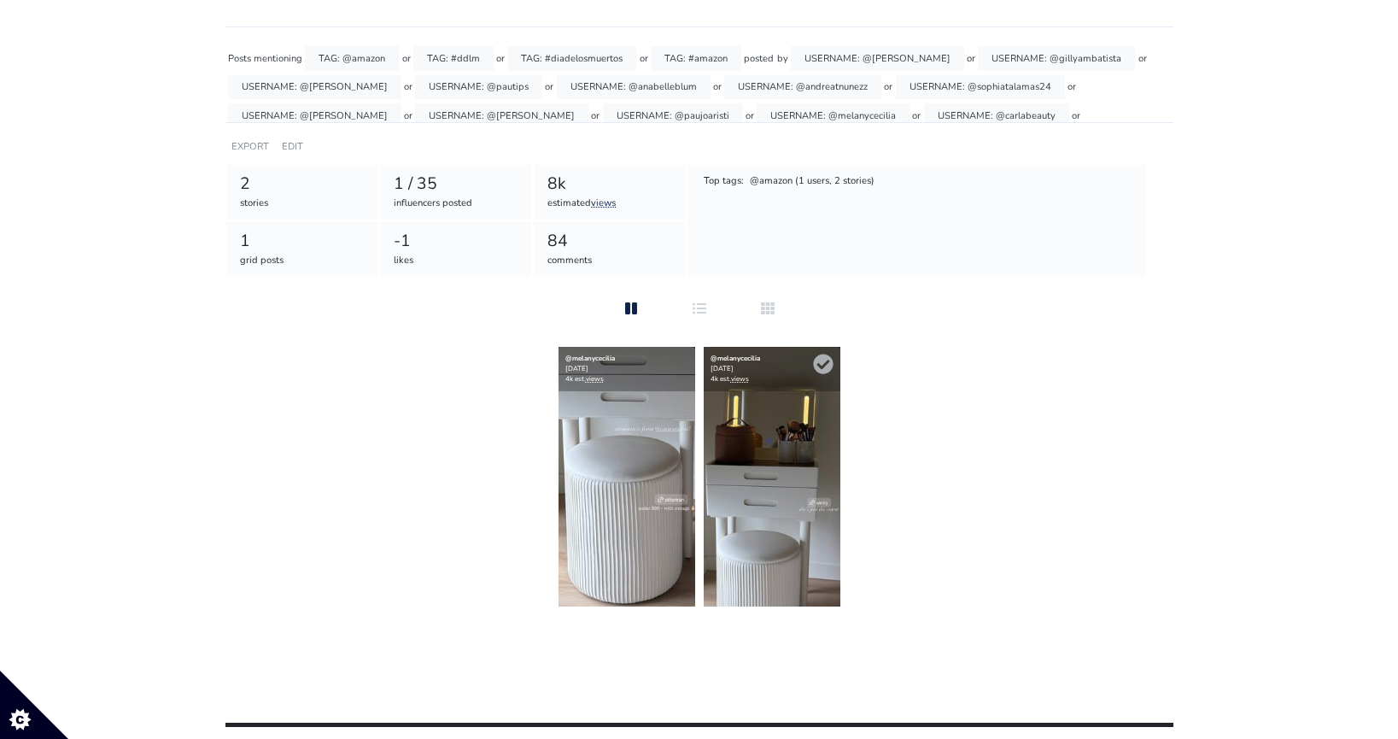
click at [815, 470] on img at bounding box center [772, 477] width 137 height 260
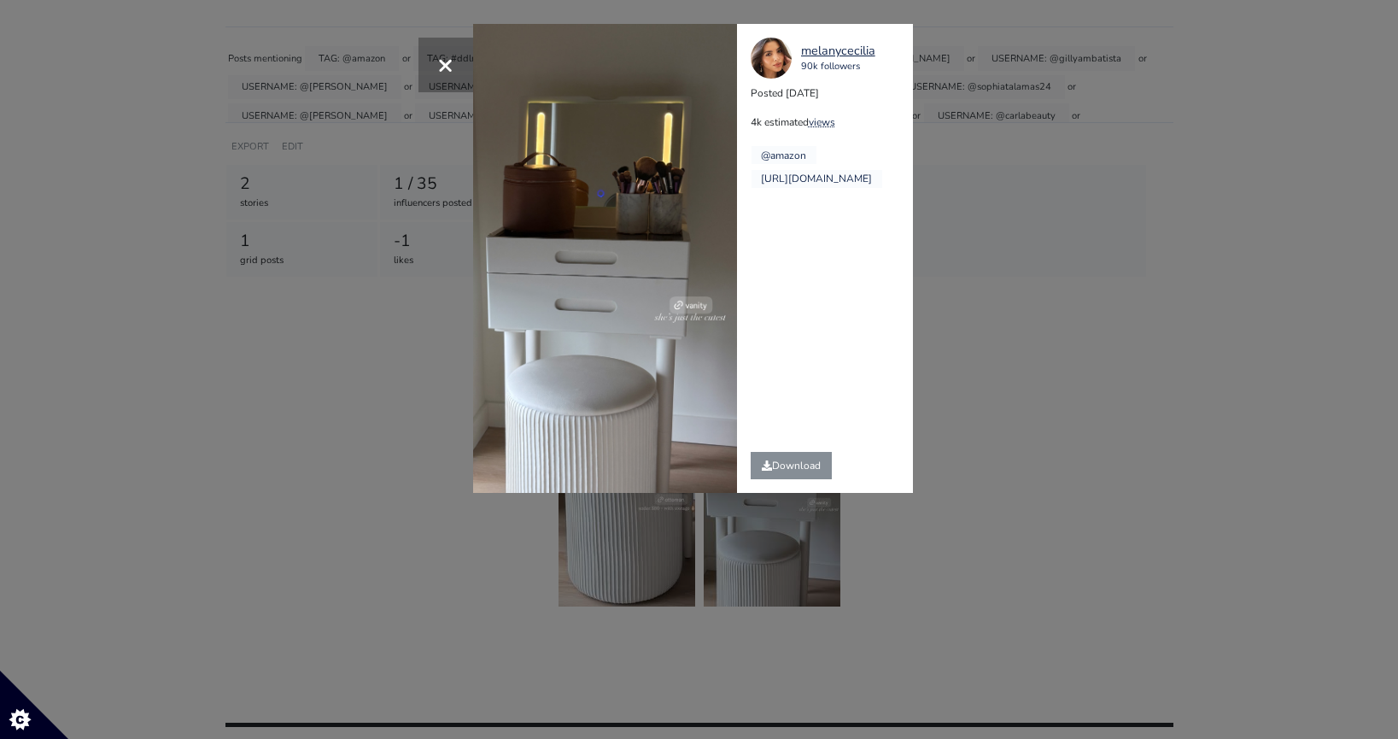
click at [988, 367] on div "× melanycecilia 90k followers Posted [DATE] 4k estimated views @amazon" at bounding box center [699, 369] width 1398 height 739
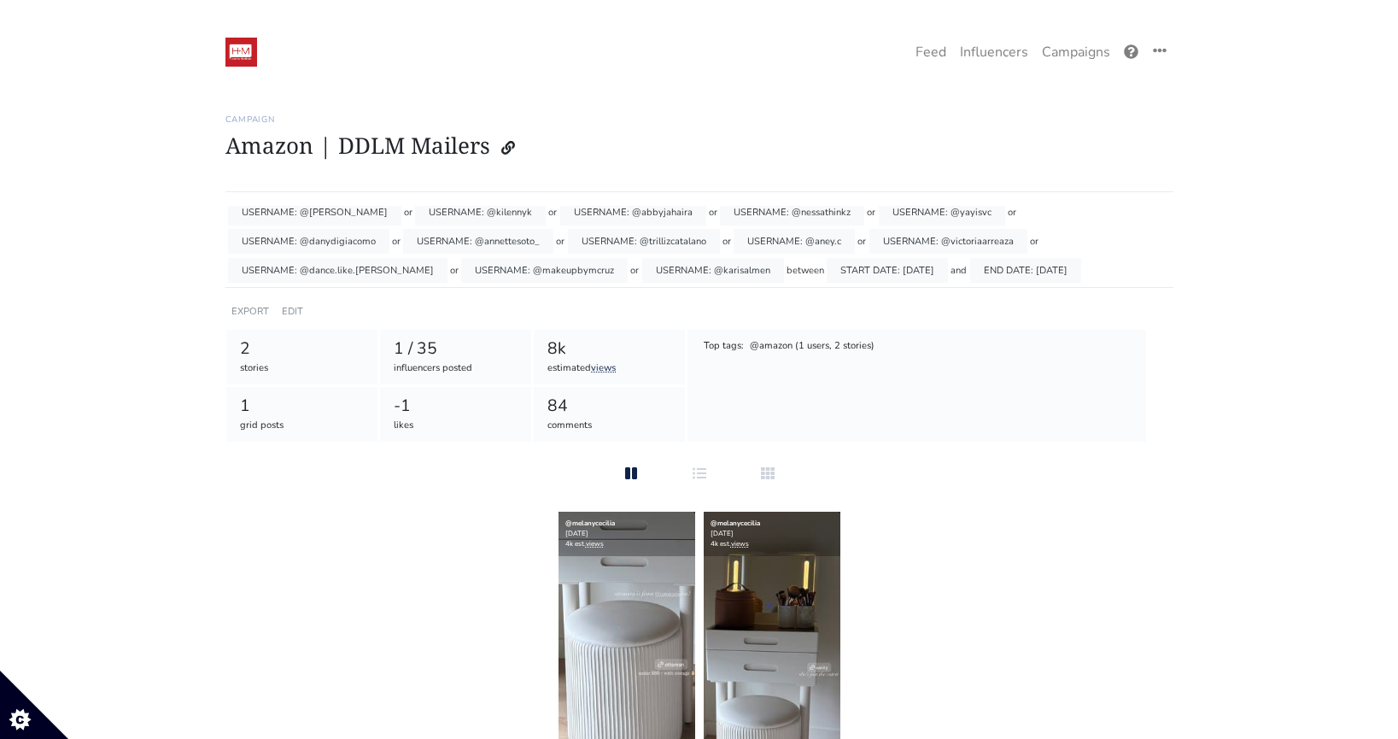
scroll to position [0, 0]
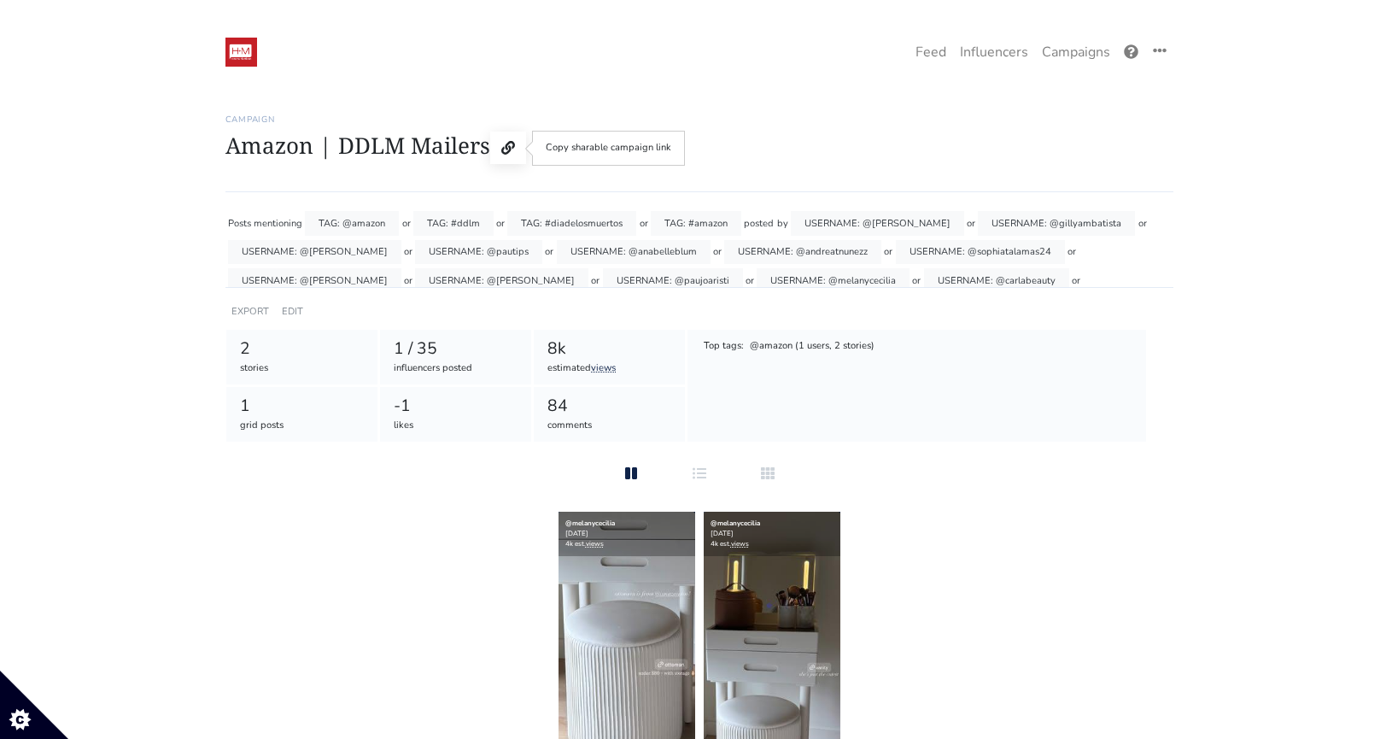
click at [496, 157] on button at bounding box center [508, 148] width 36 height 32
click at [783, 145] on h1 "Amazon | DDLM Mailers" at bounding box center [700, 148] width 948 height 32
